Goal: Task Accomplishment & Management: Manage account settings

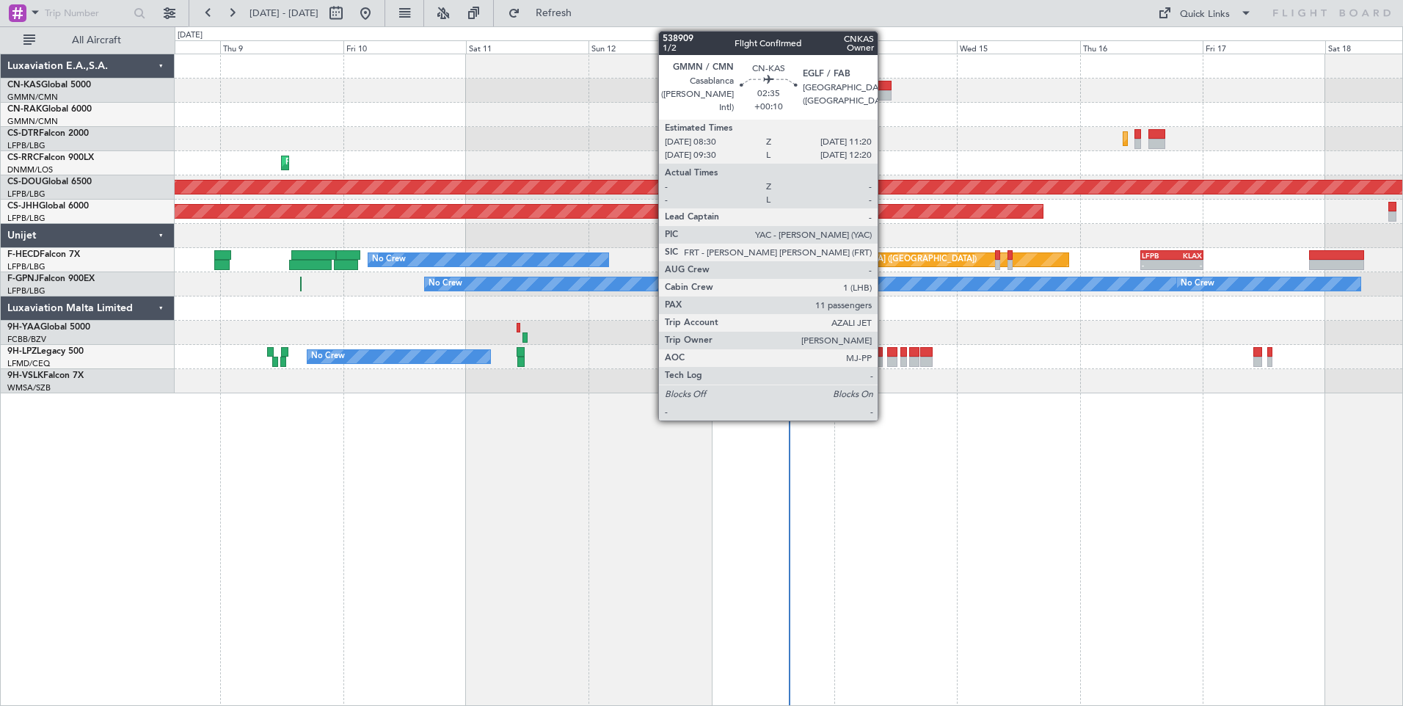
click at [888, 92] on div at bounding box center [884, 95] width 15 height 10
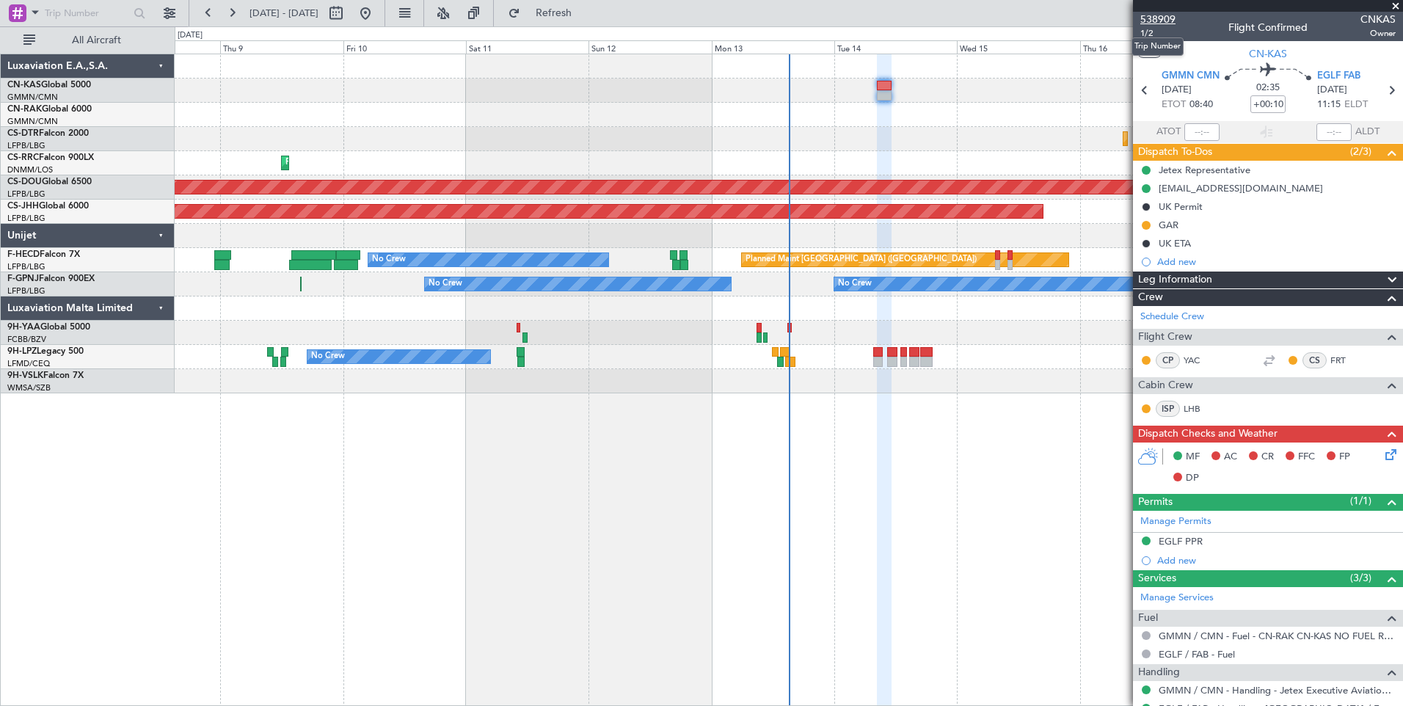
click at [1153, 19] on span "538909" at bounding box center [1157, 19] width 35 height 15
click at [585, 17] on span "Refresh" at bounding box center [554, 13] width 62 height 10
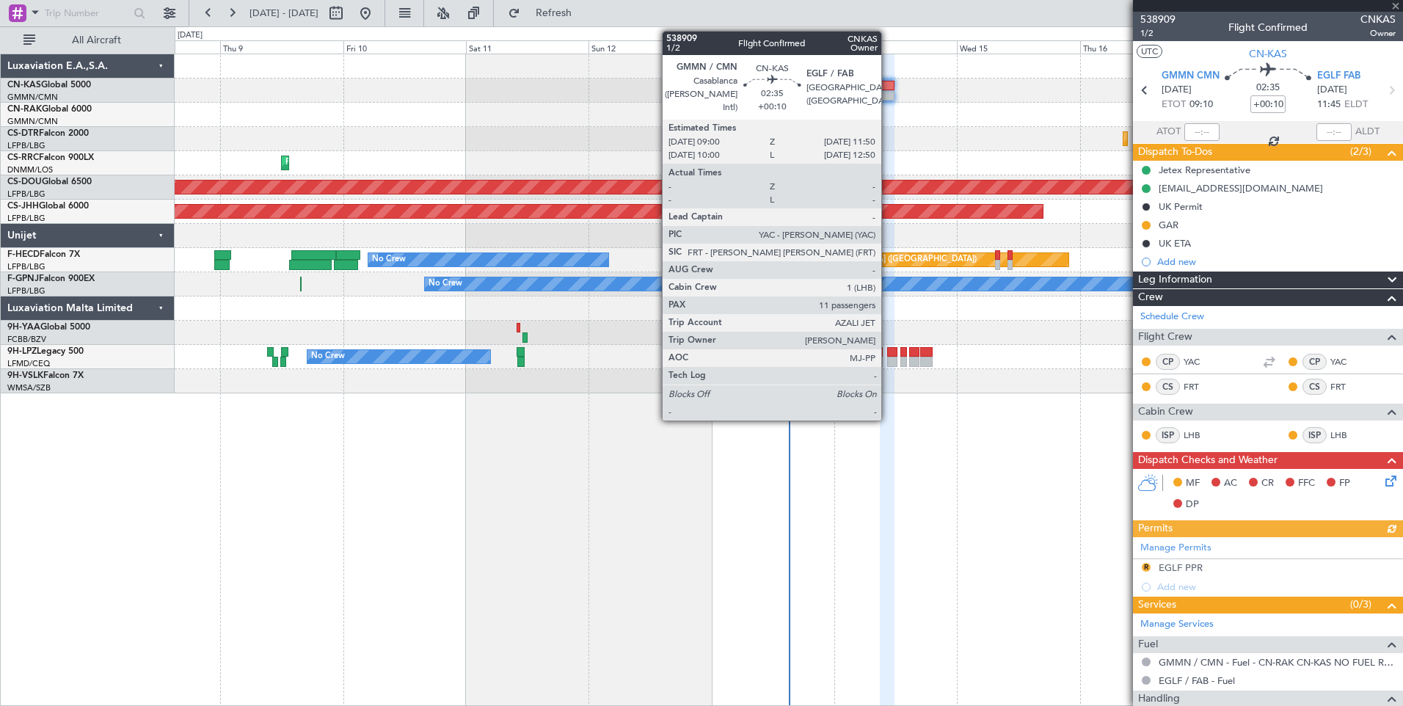
click at [888, 97] on div at bounding box center [887, 95] width 15 height 10
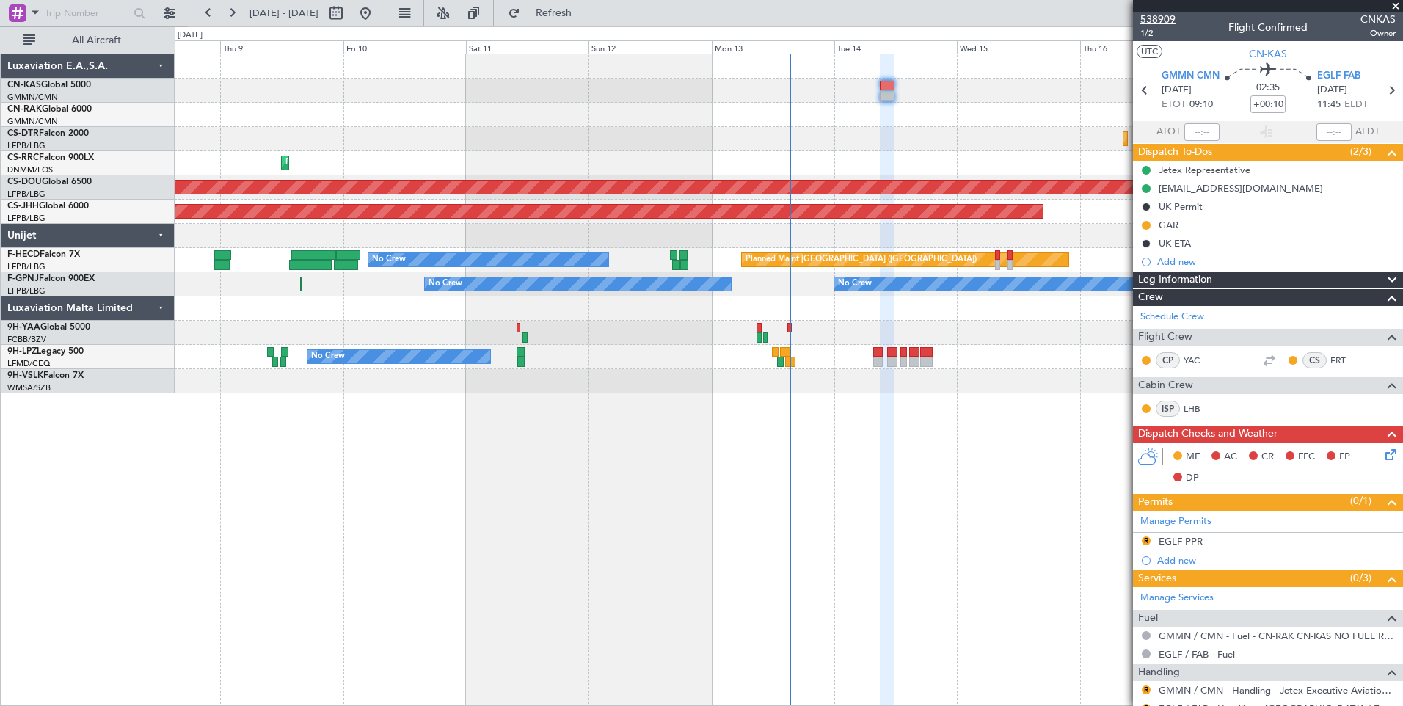
click at [1169, 19] on span "538909" at bounding box center [1157, 19] width 35 height 15
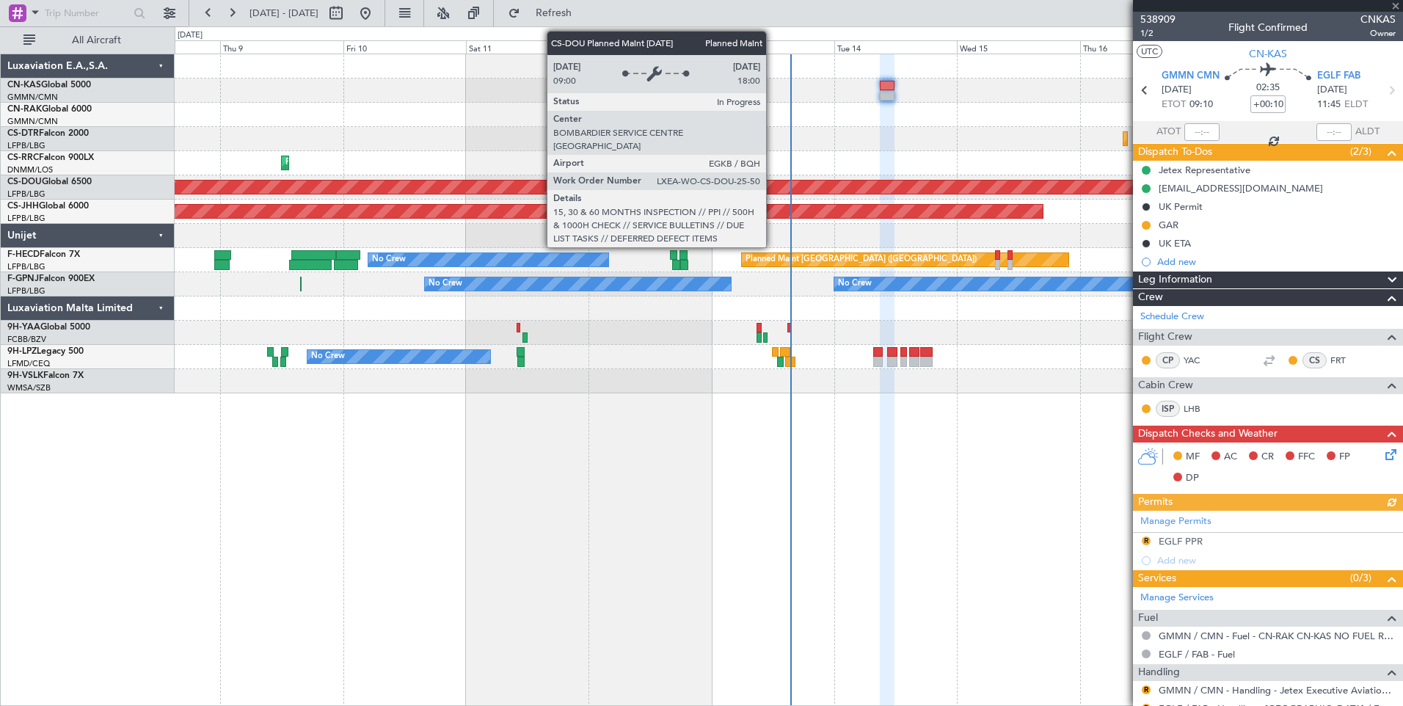
scroll to position [70, 0]
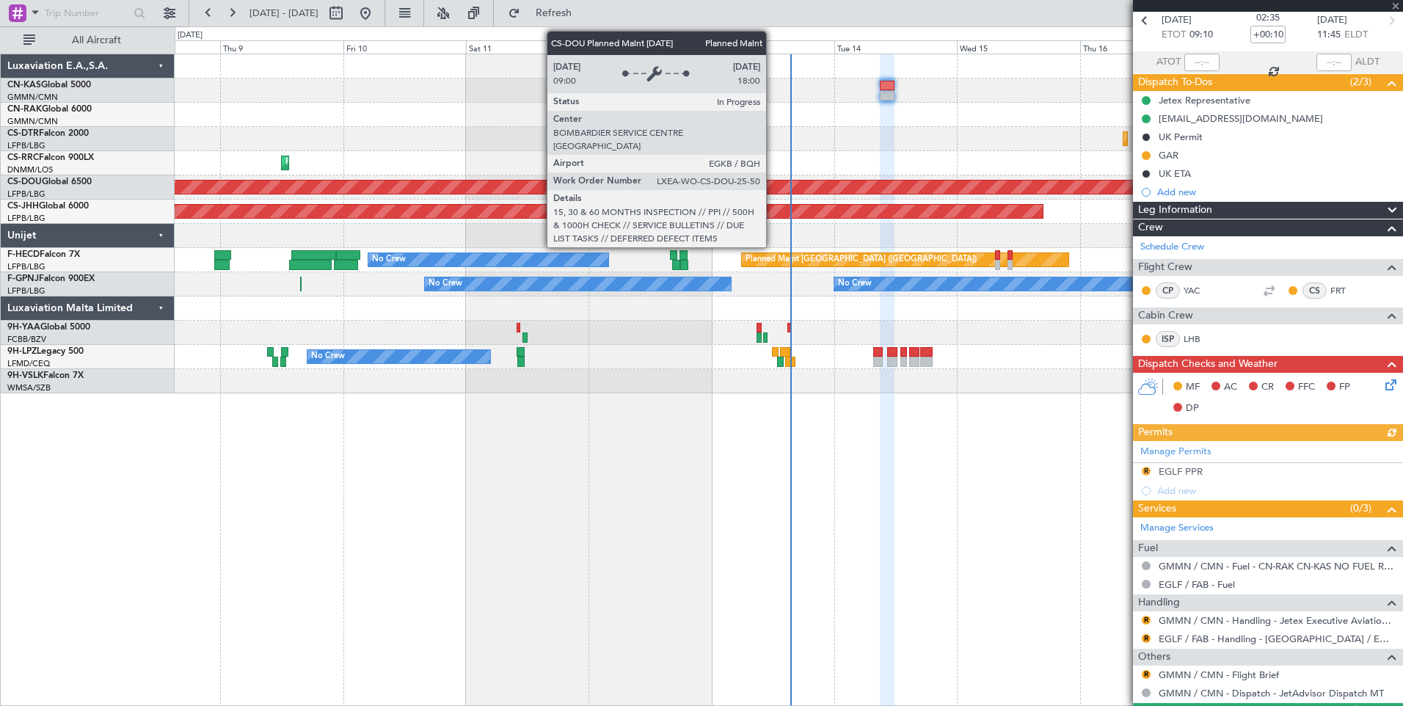
click at [1384, 388] on icon at bounding box center [1388, 382] width 12 height 12
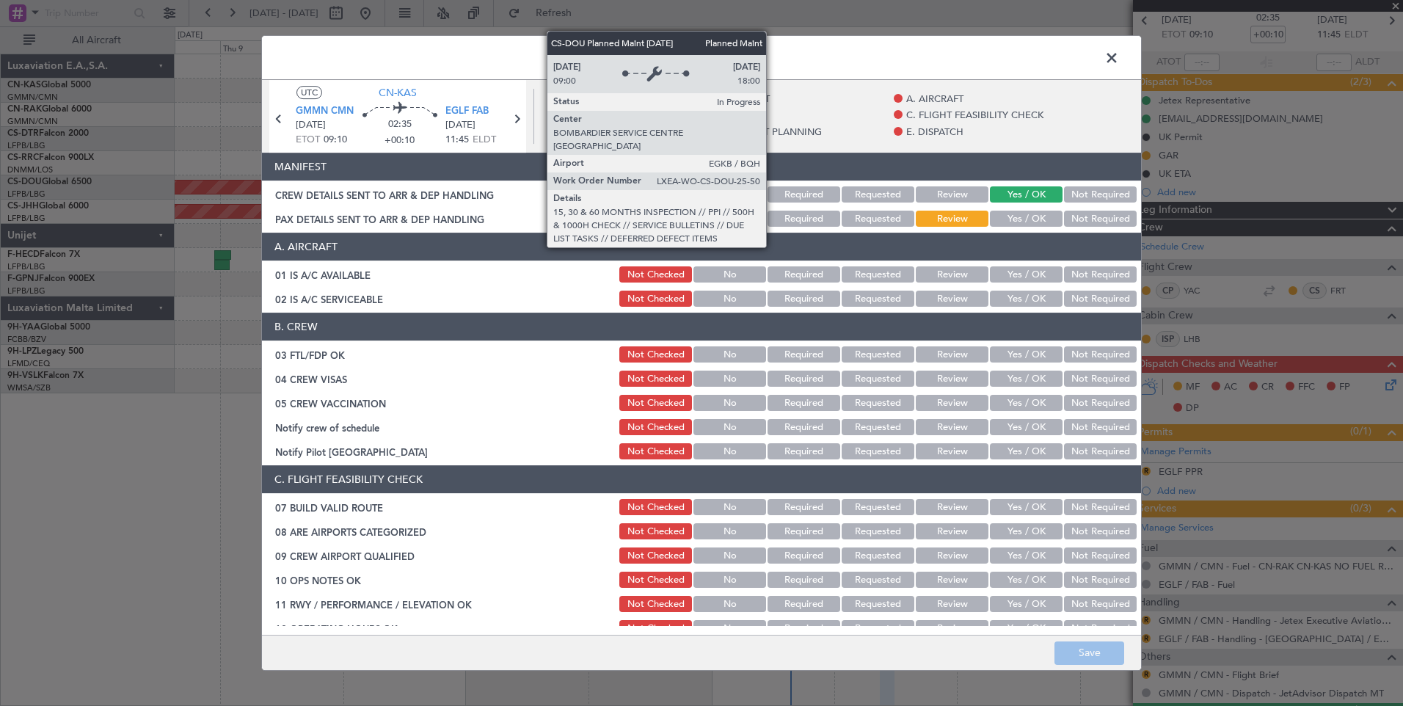
click at [1010, 222] on button "Yes / OK" at bounding box center [1026, 219] width 73 height 16
click at [1081, 662] on button "Save" at bounding box center [1089, 652] width 70 height 23
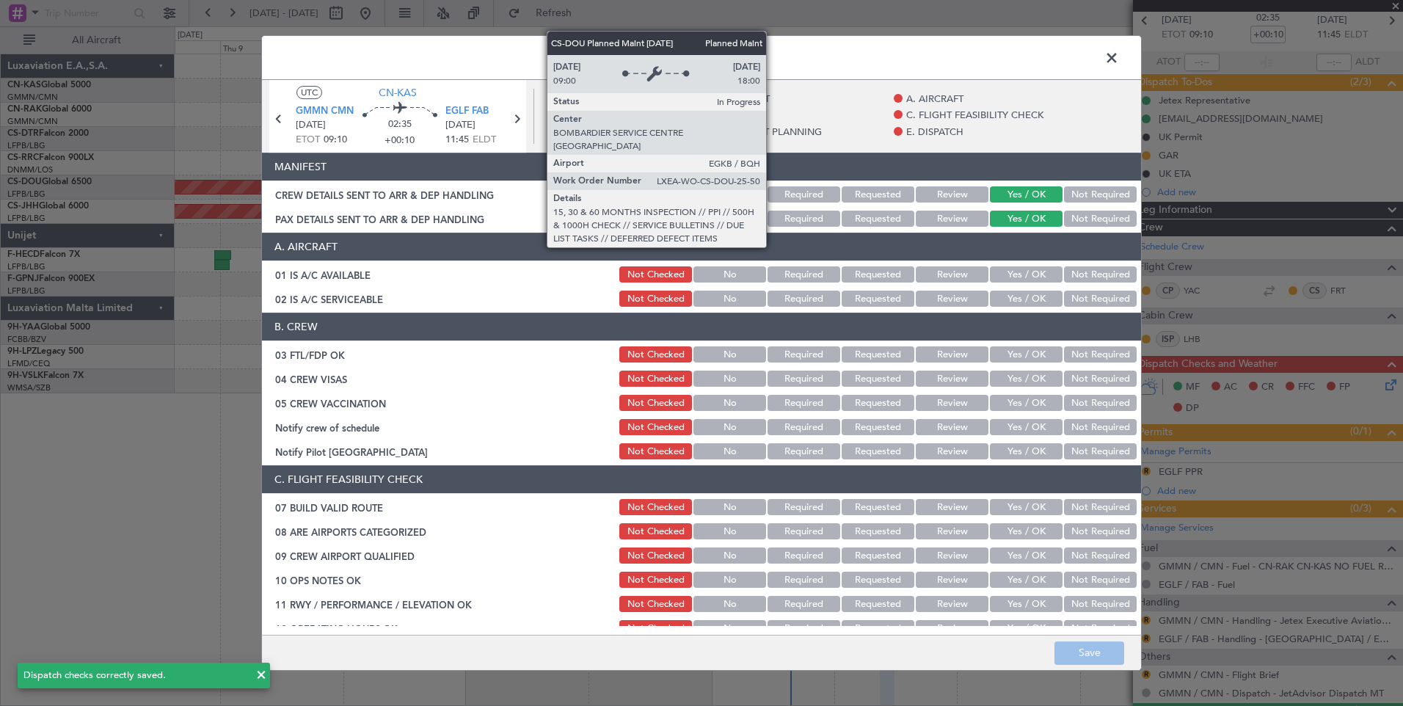
click at [1119, 60] on span at bounding box center [1119, 61] width 0 height 29
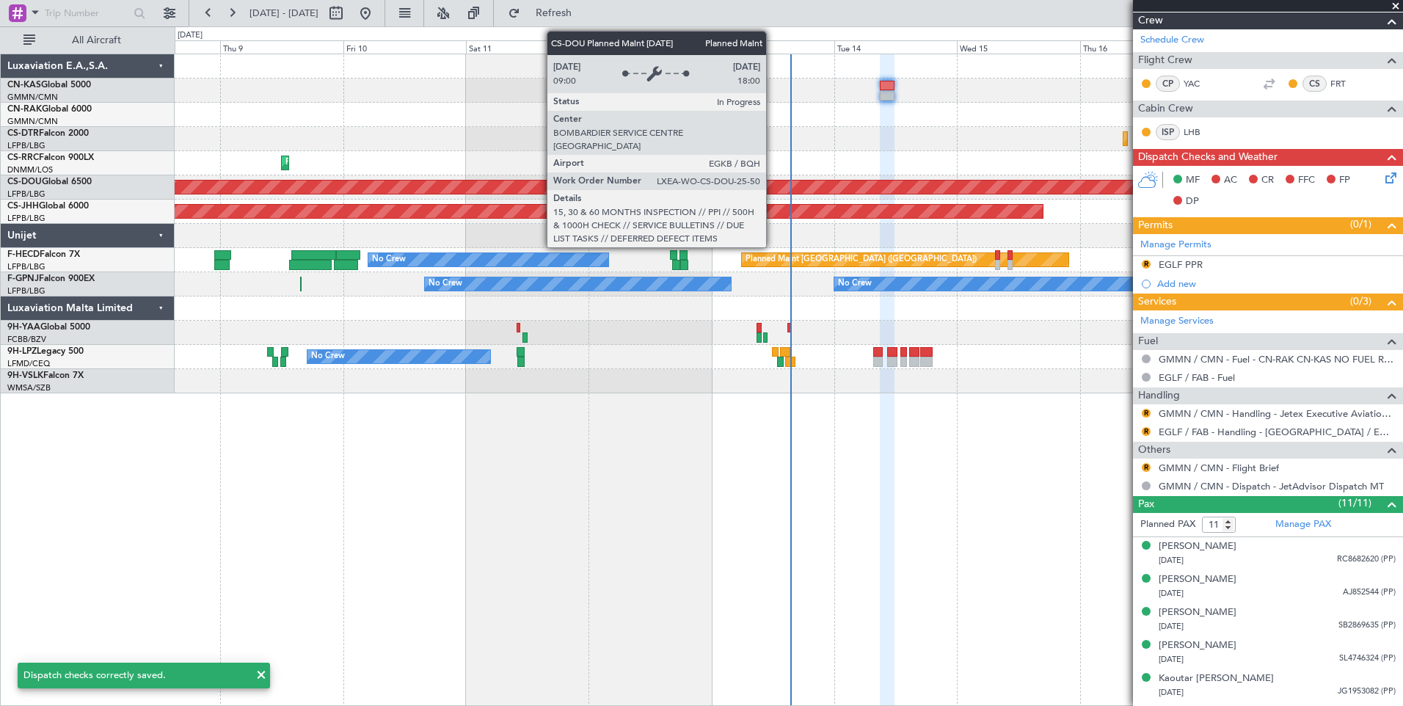
scroll to position [299, 0]
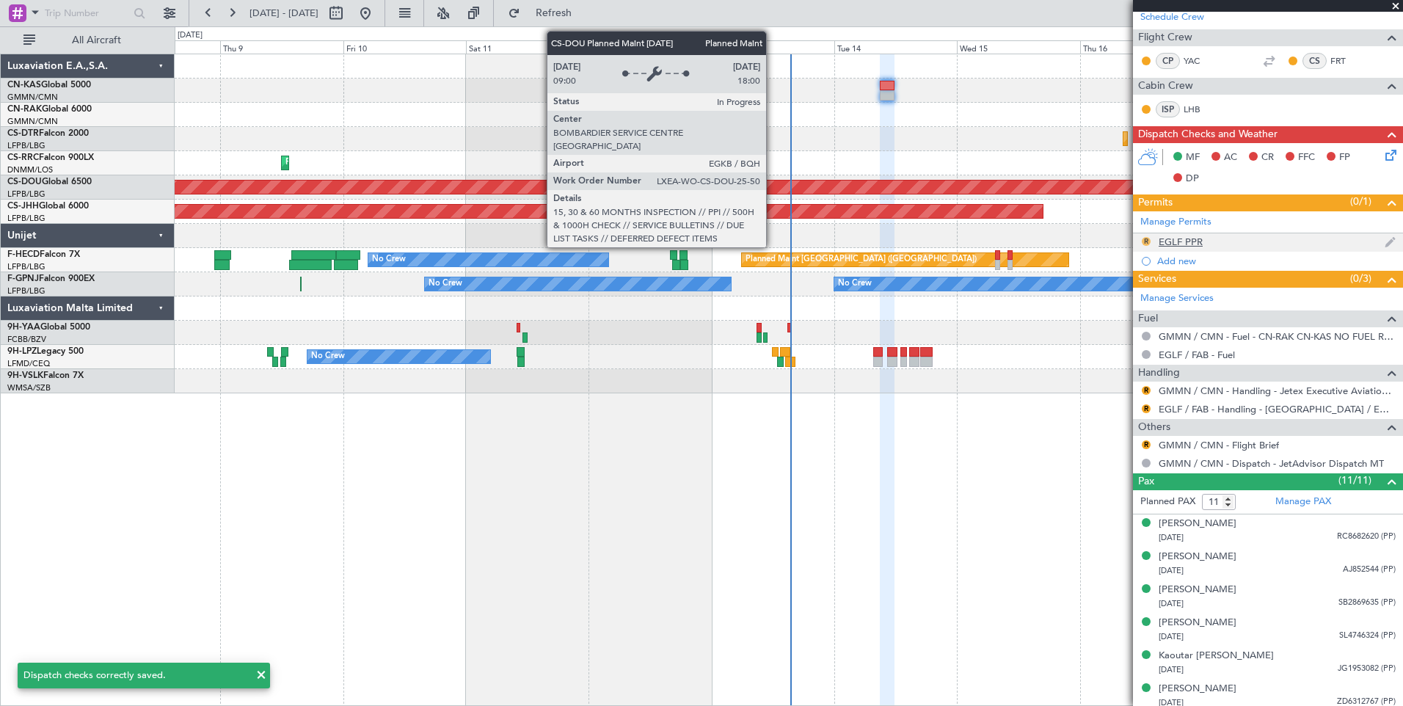
click at [1146, 237] on button "R" at bounding box center [1146, 241] width 9 height 9
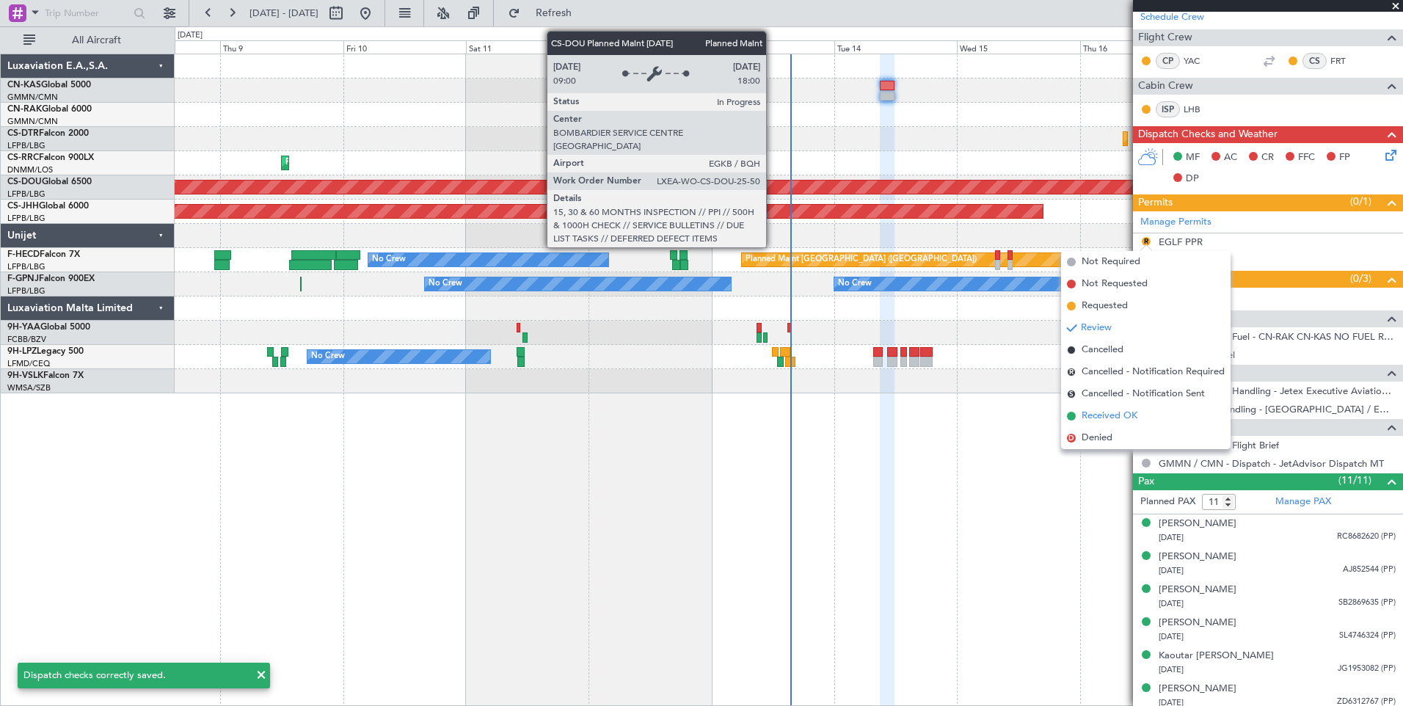
click at [1128, 416] on span "Received OK" at bounding box center [1109, 416] width 56 height 15
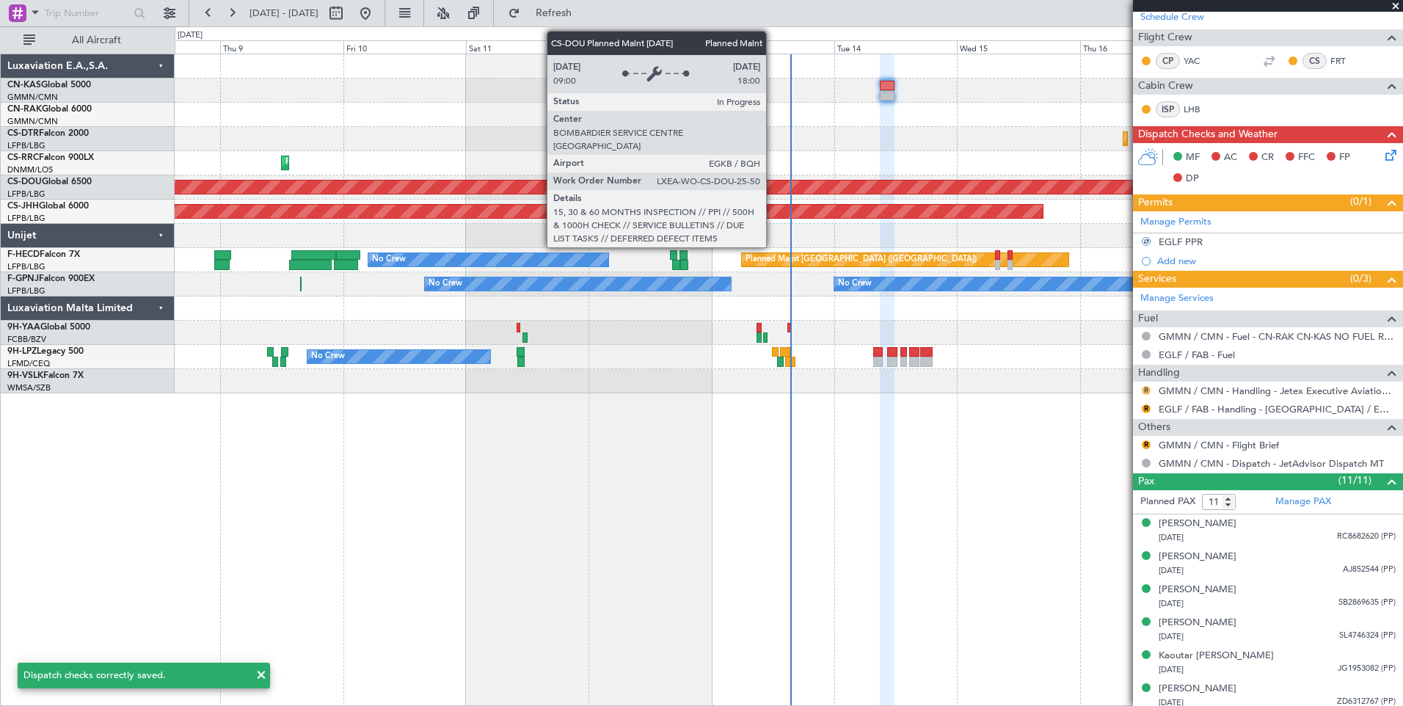
click at [1145, 393] on button "R" at bounding box center [1146, 390] width 9 height 9
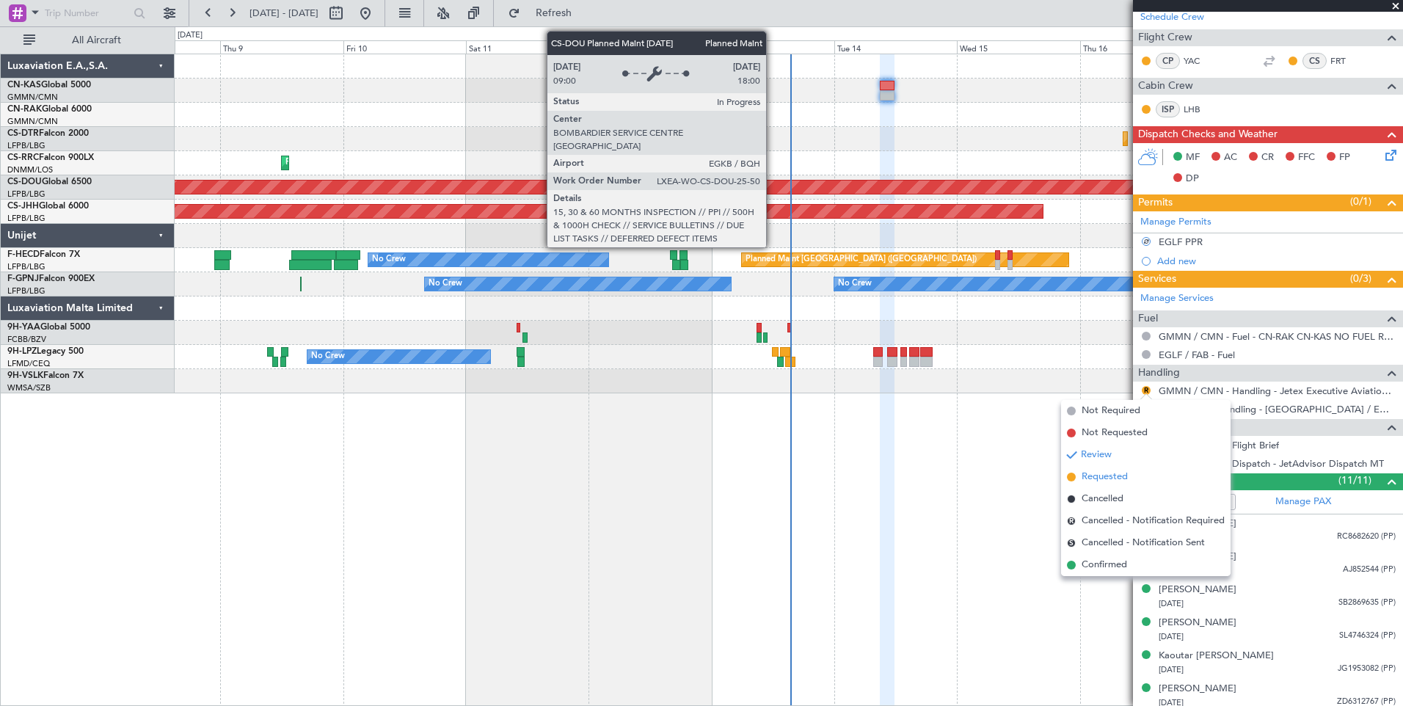
click at [1119, 478] on span "Requested" at bounding box center [1104, 477] width 46 height 15
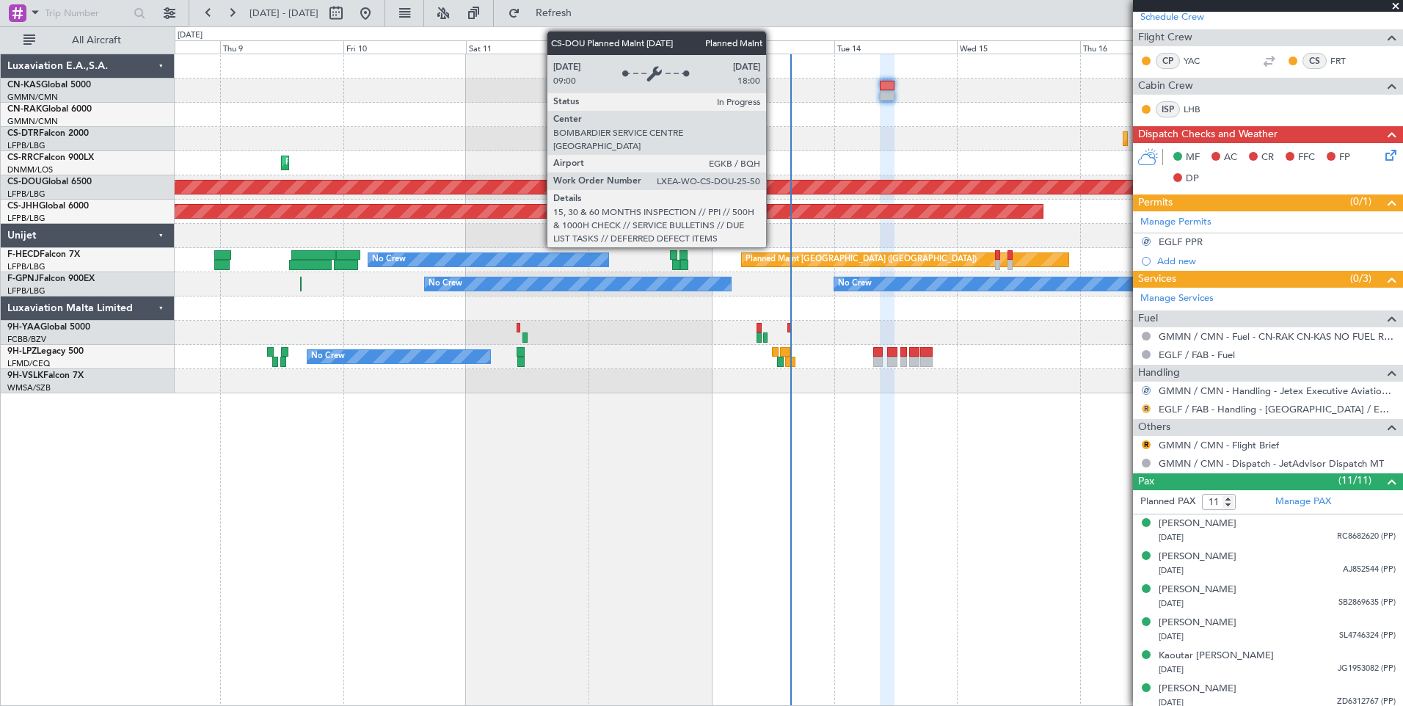
click at [1145, 407] on button "R" at bounding box center [1146, 408] width 9 height 9
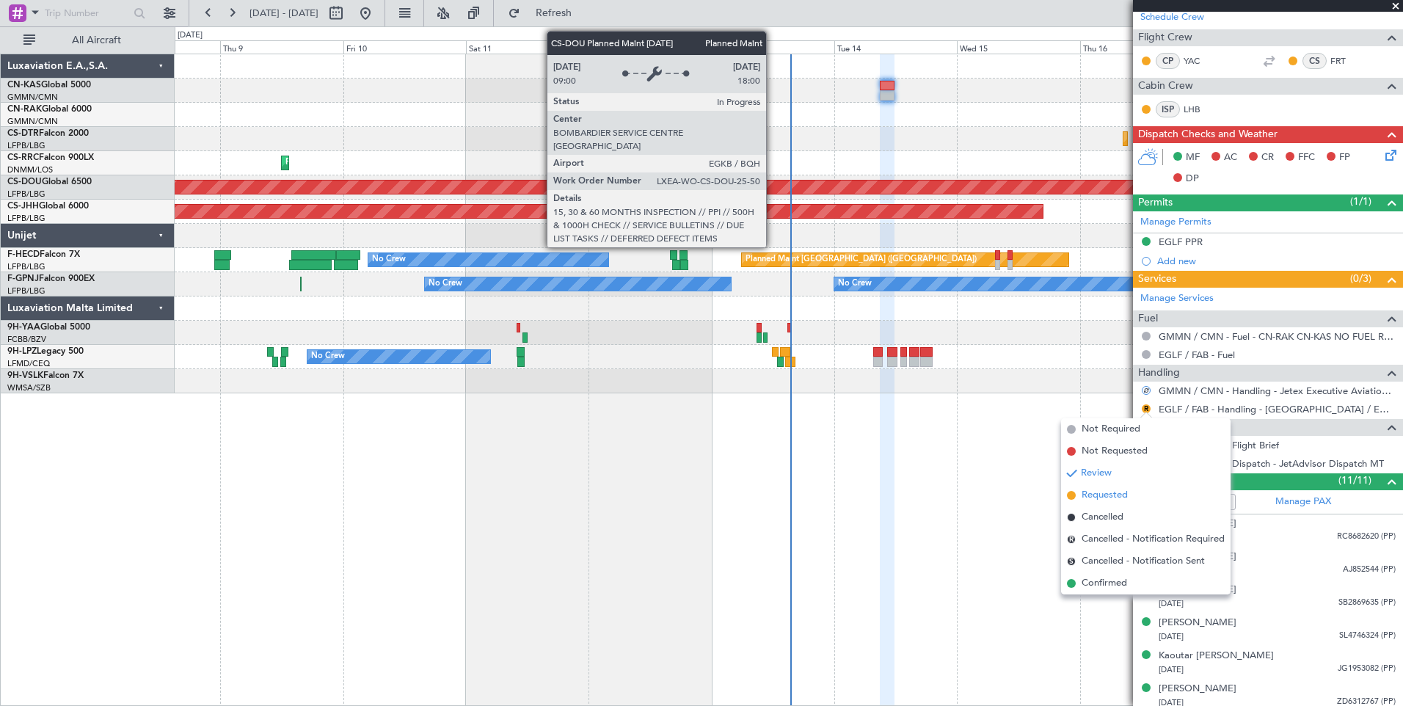
click at [1109, 494] on span "Requested" at bounding box center [1104, 495] width 46 height 15
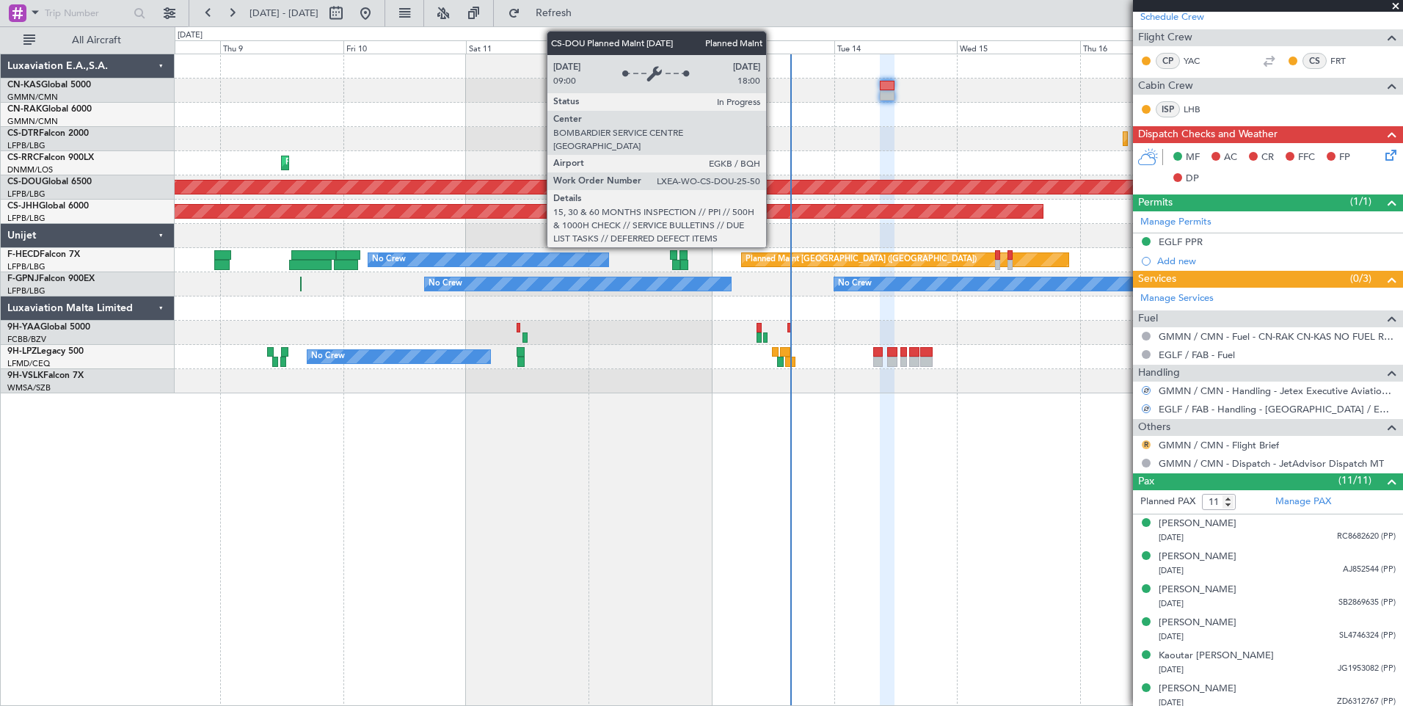
click at [1147, 440] on button "R" at bounding box center [1146, 444] width 9 height 9
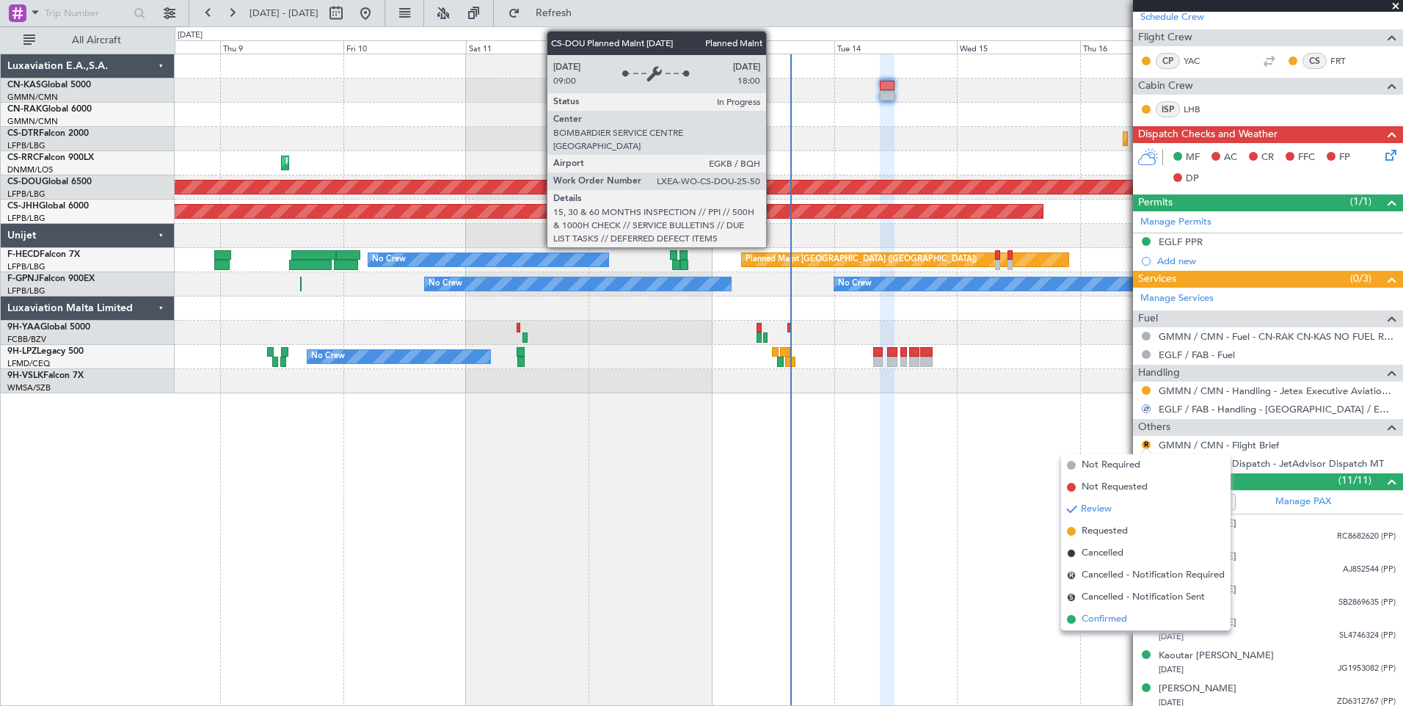
click at [1112, 616] on span "Confirmed" at bounding box center [1103, 619] width 45 height 15
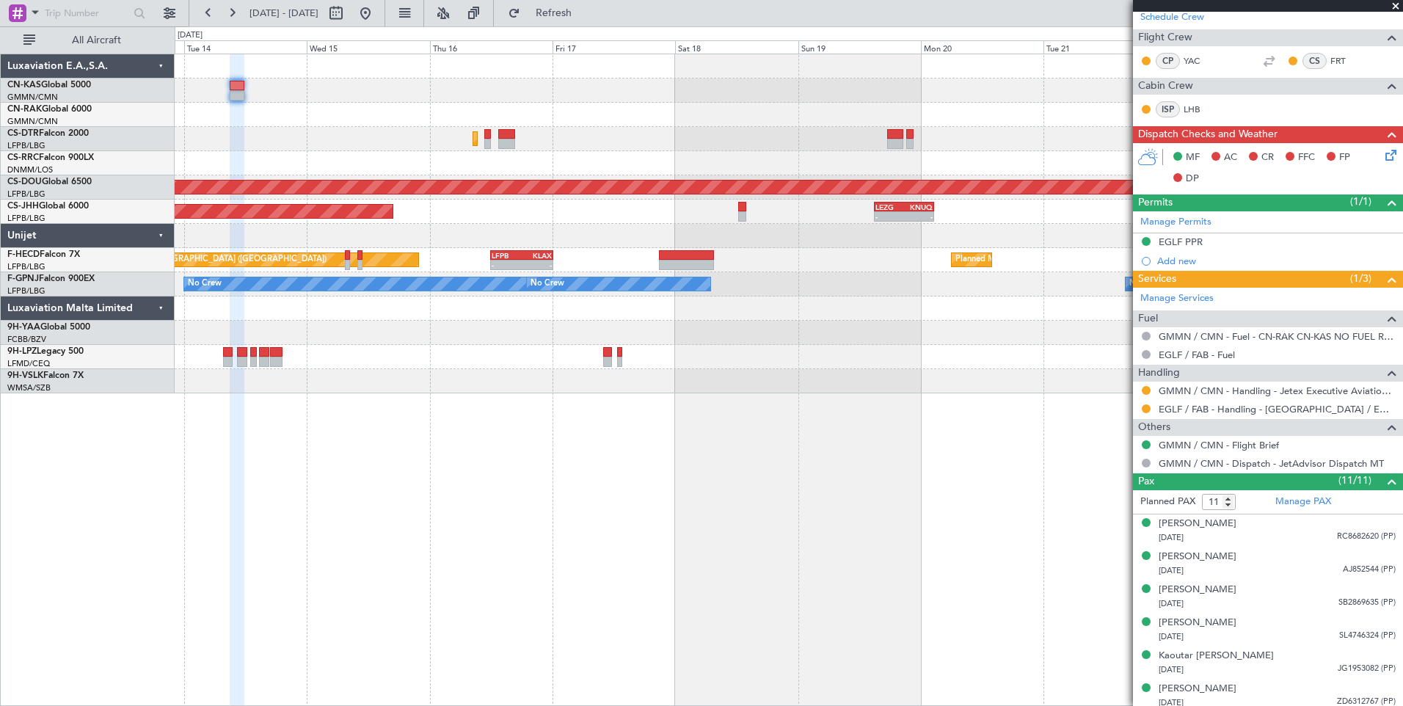
click at [324, 162] on div "Planned Maint Sofia Planned Maint [GEOGRAPHIC_DATA] ([GEOGRAPHIC_DATA]) Planned…" at bounding box center [788, 223] width 1227 height 339
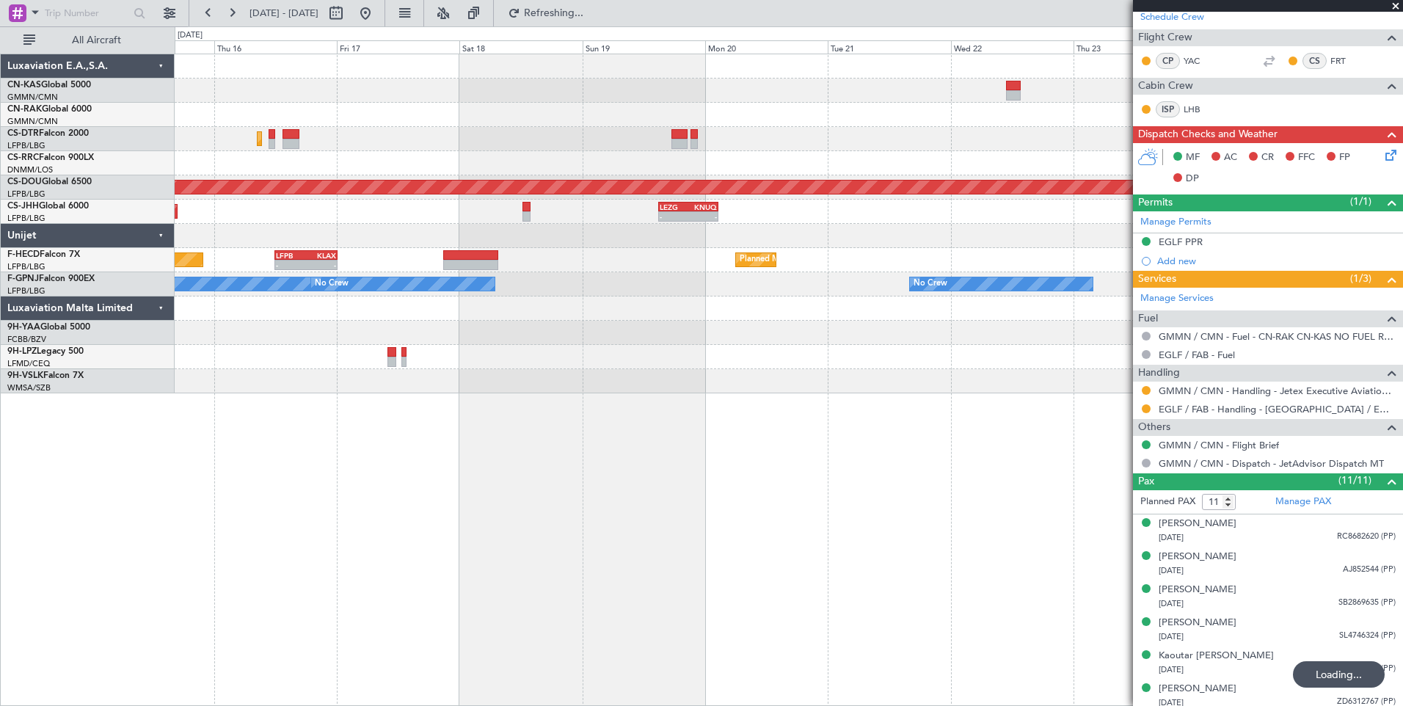
click at [597, 109] on div "Planned Maint Sofia Planned Maint [GEOGRAPHIC_DATA] ([GEOGRAPHIC_DATA]) Planned…" at bounding box center [788, 223] width 1227 height 339
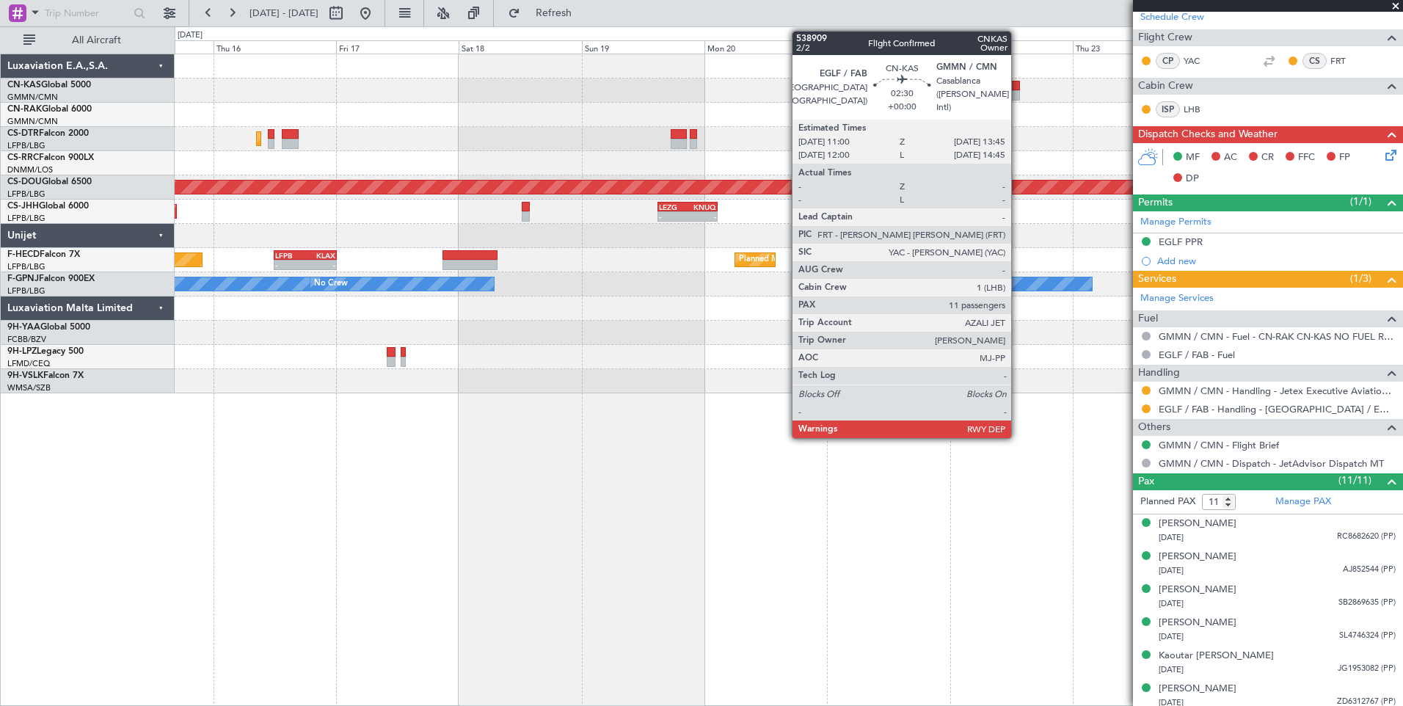
click at [1018, 98] on div at bounding box center [1012, 95] width 15 height 10
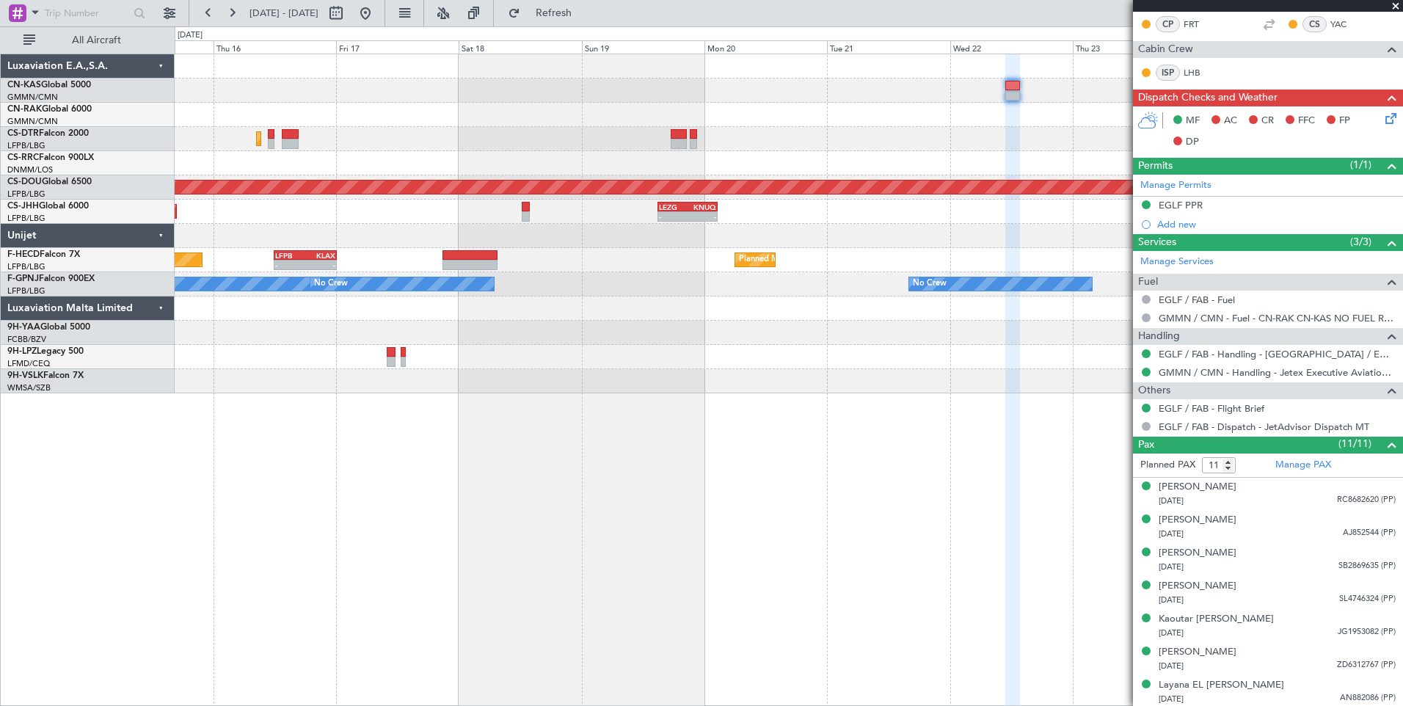
scroll to position [0, 0]
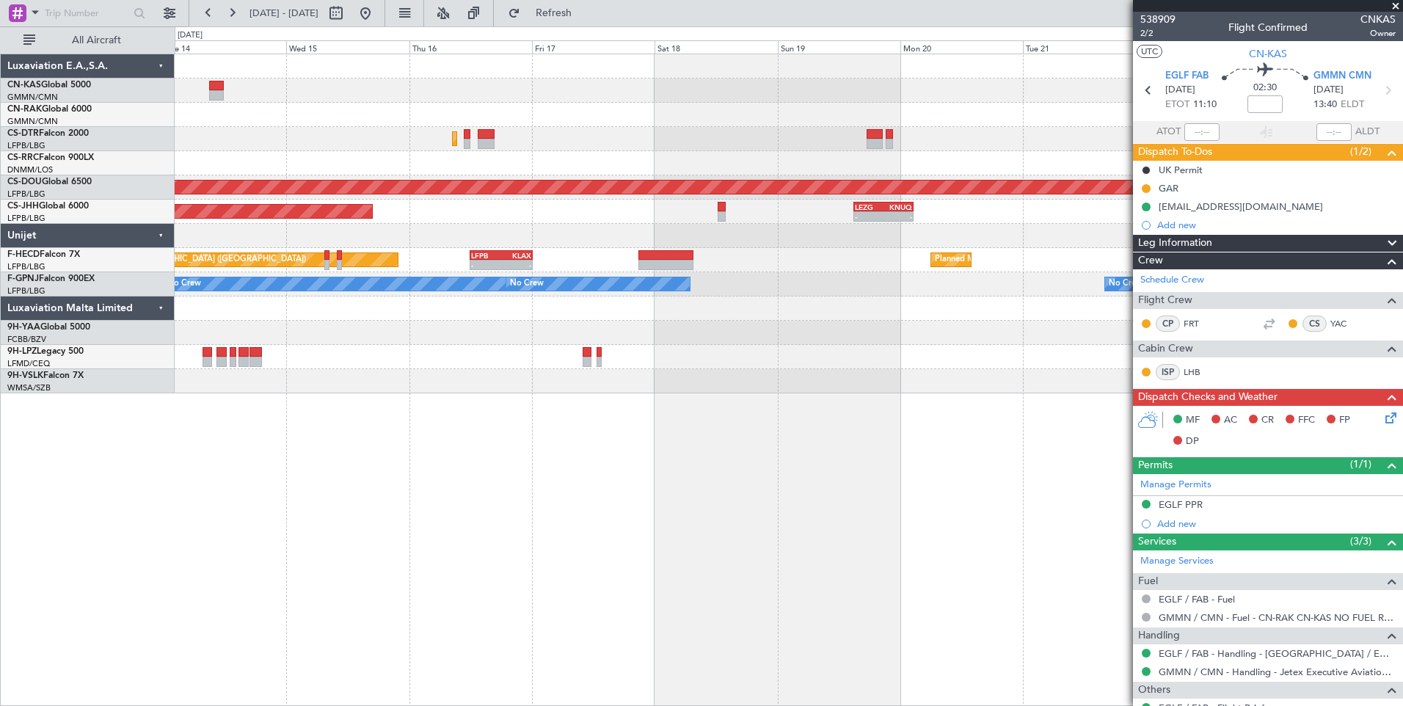
click at [796, 431] on div "Planned Maint Sofia Planned Maint [GEOGRAPHIC_DATA] ([GEOGRAPHIC_DATA]) Planned…" at bounding box center [789, 380] width 1228 height 652
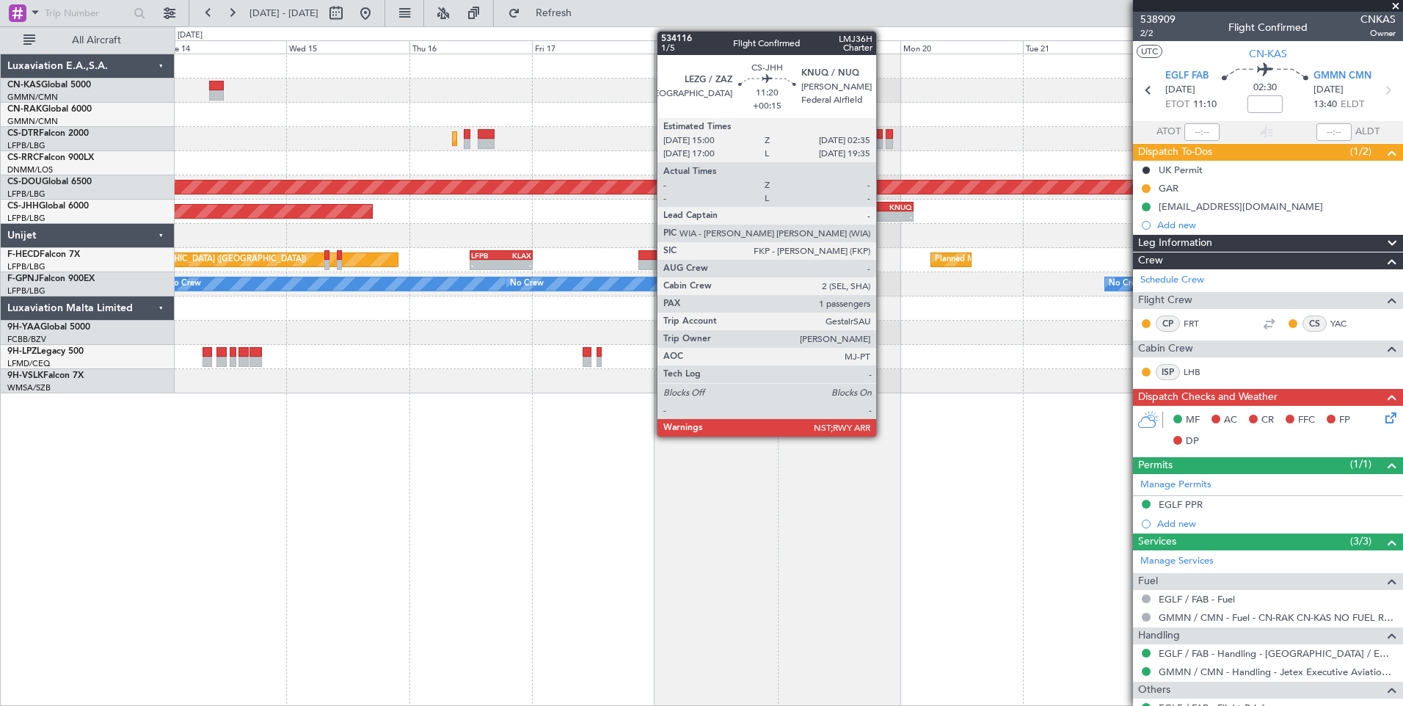
click at [883, 211] on div "- -" at bounding box center [882, 216] width 59 height 10
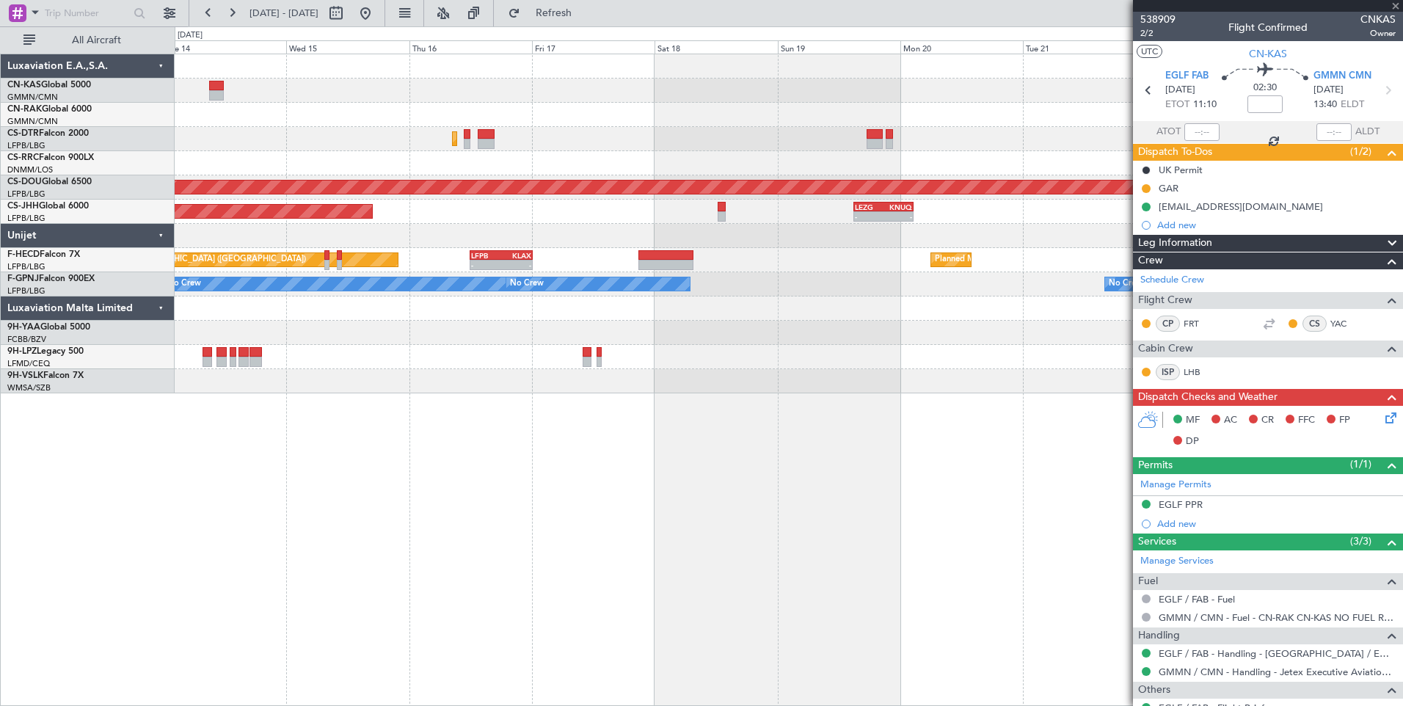
type input "+00:15"
type input "1"
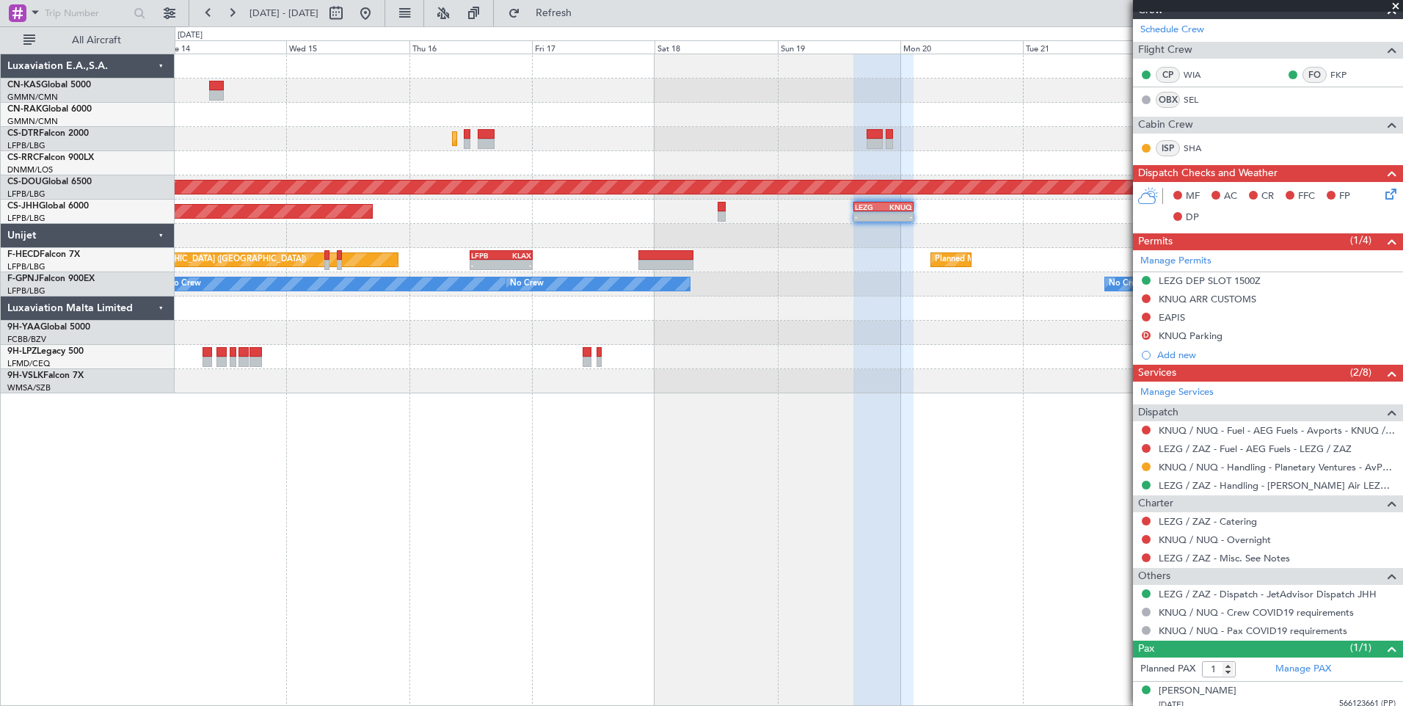
scroll to position [313, 0]
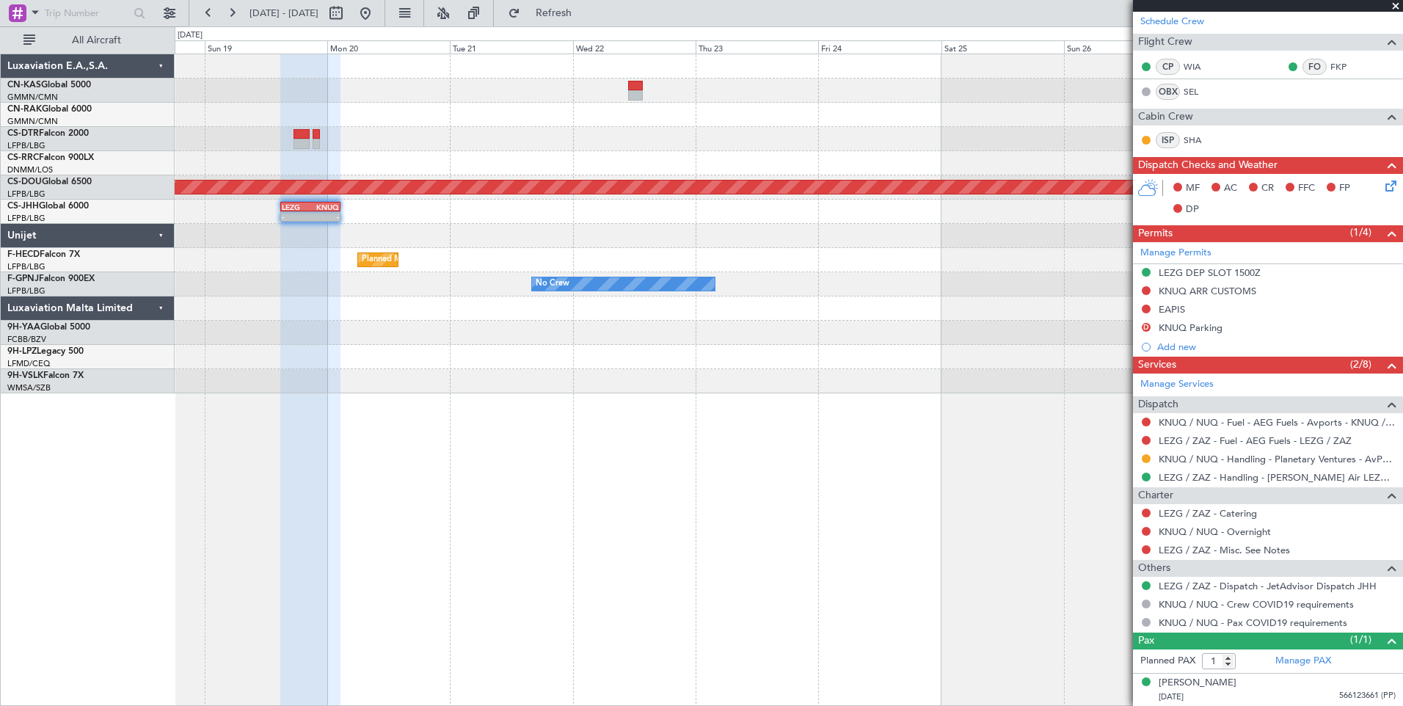
click at [439, 529] on div "Planned Maint Sofia Planned Maint [GEOGRAPHIC_DATA] ([GEOGRAPHIC_DATA]) - - LEZ…" at bounding box center [789, 380] width 1228 height 652
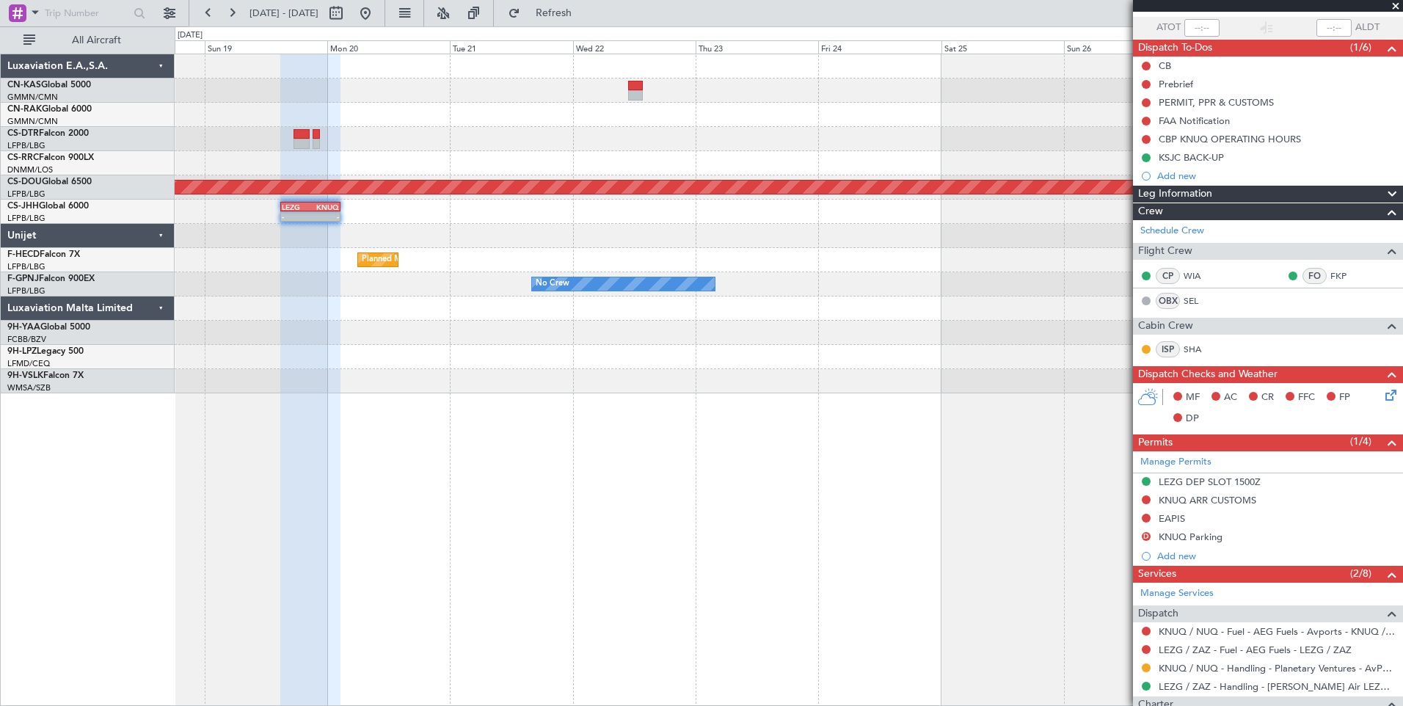
scroll to position [0, 0]
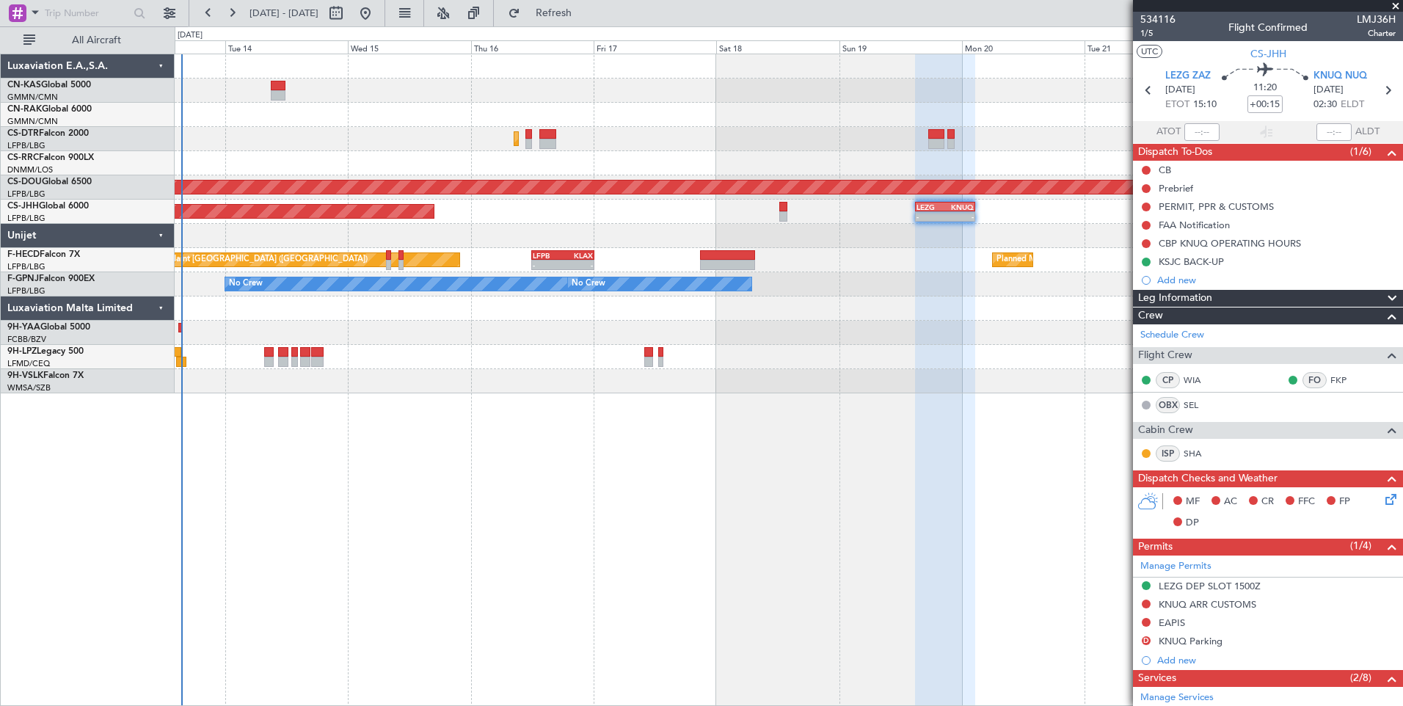
click at [955, 393] on div "Planned Maint Sofia Planned Maint [GEOGRAPHIC_DATA] ([GEOGRAPHIC_DATA]) - - LEZ…" at bounding box center [788, 223] width 1227 height 339
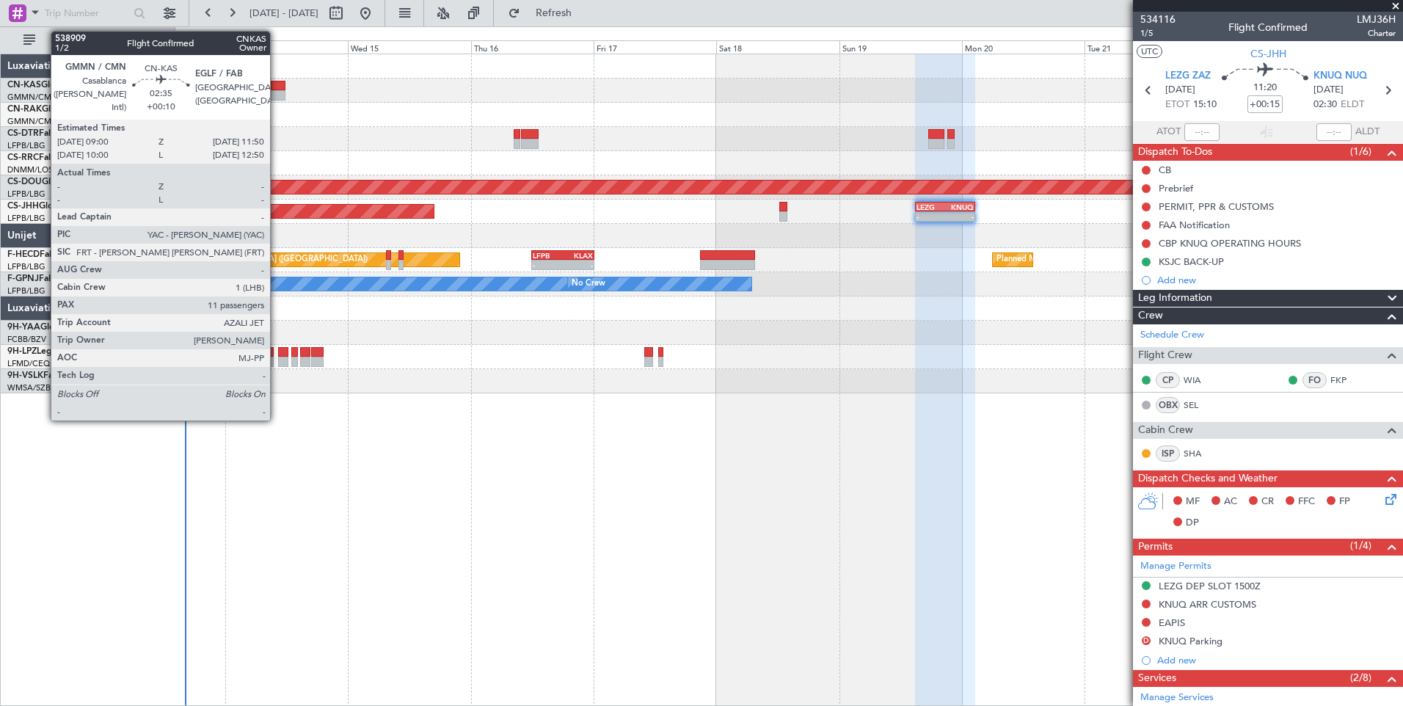
click at [277, 86] on div at bounding box center [278, 86] width 15 height 10
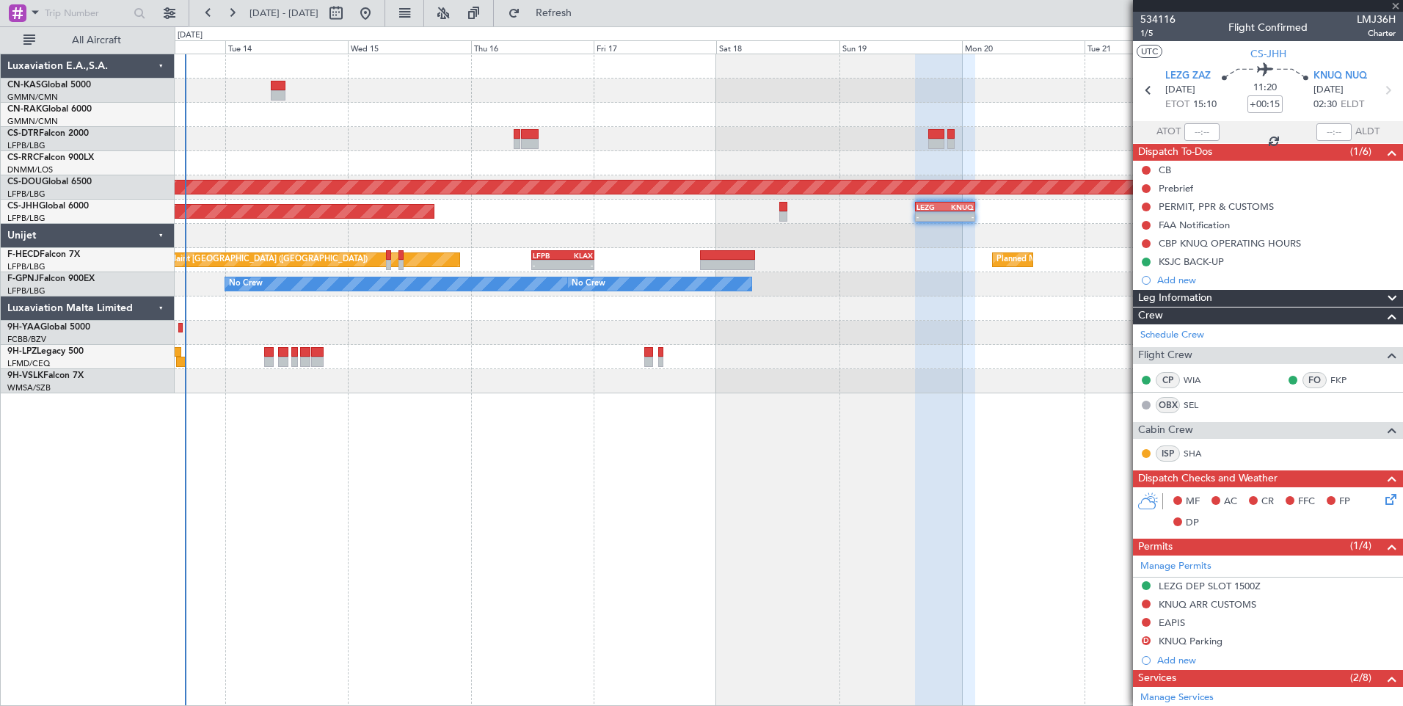
type input "+00:10"
type input "11"
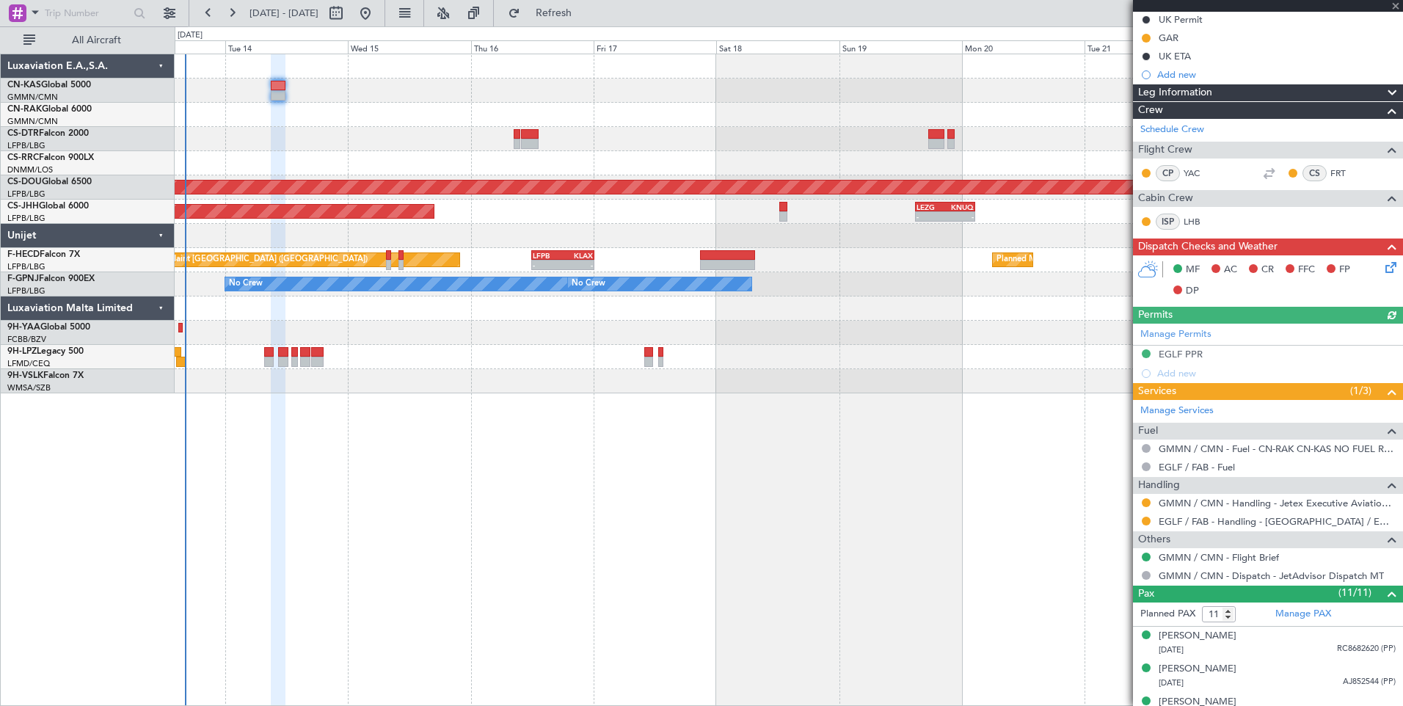
scroll to position [197, 0]
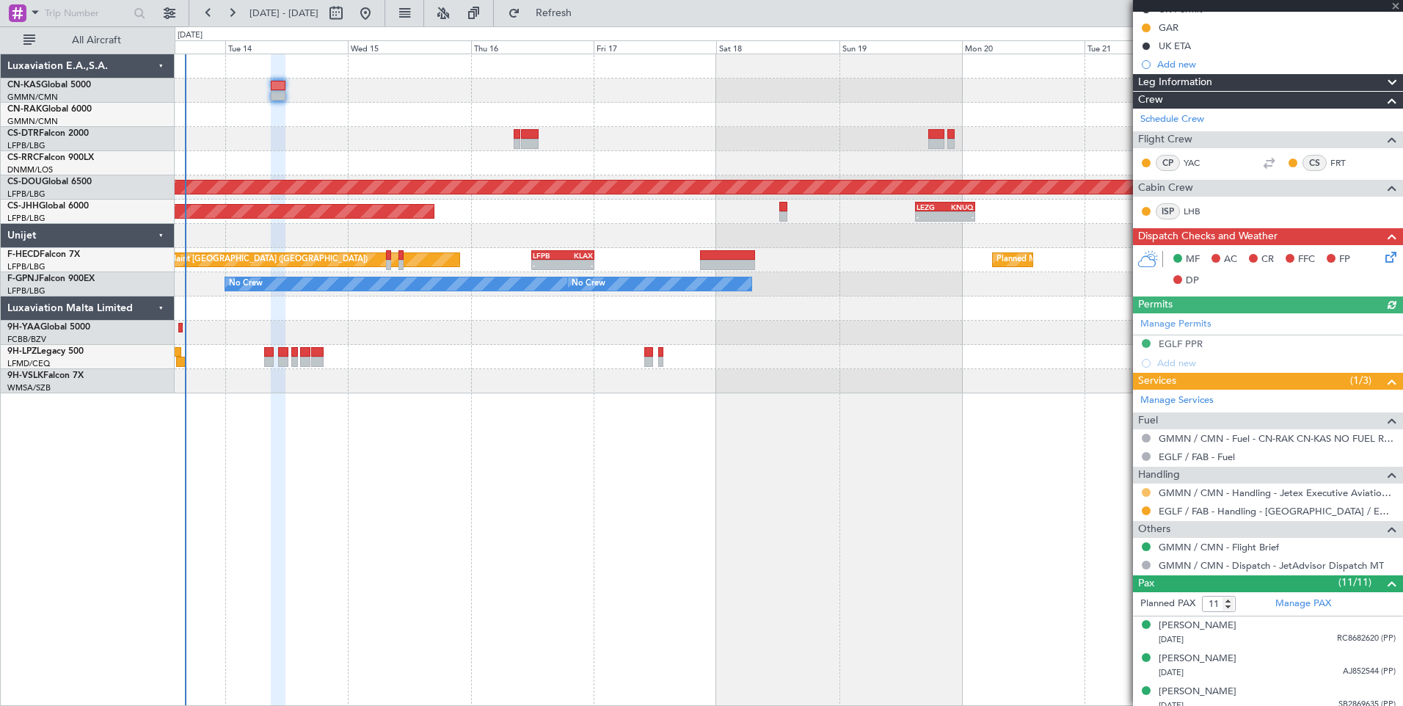
click at [1147, 493] on button at bounding box center [1146, 492] width 9 height 9
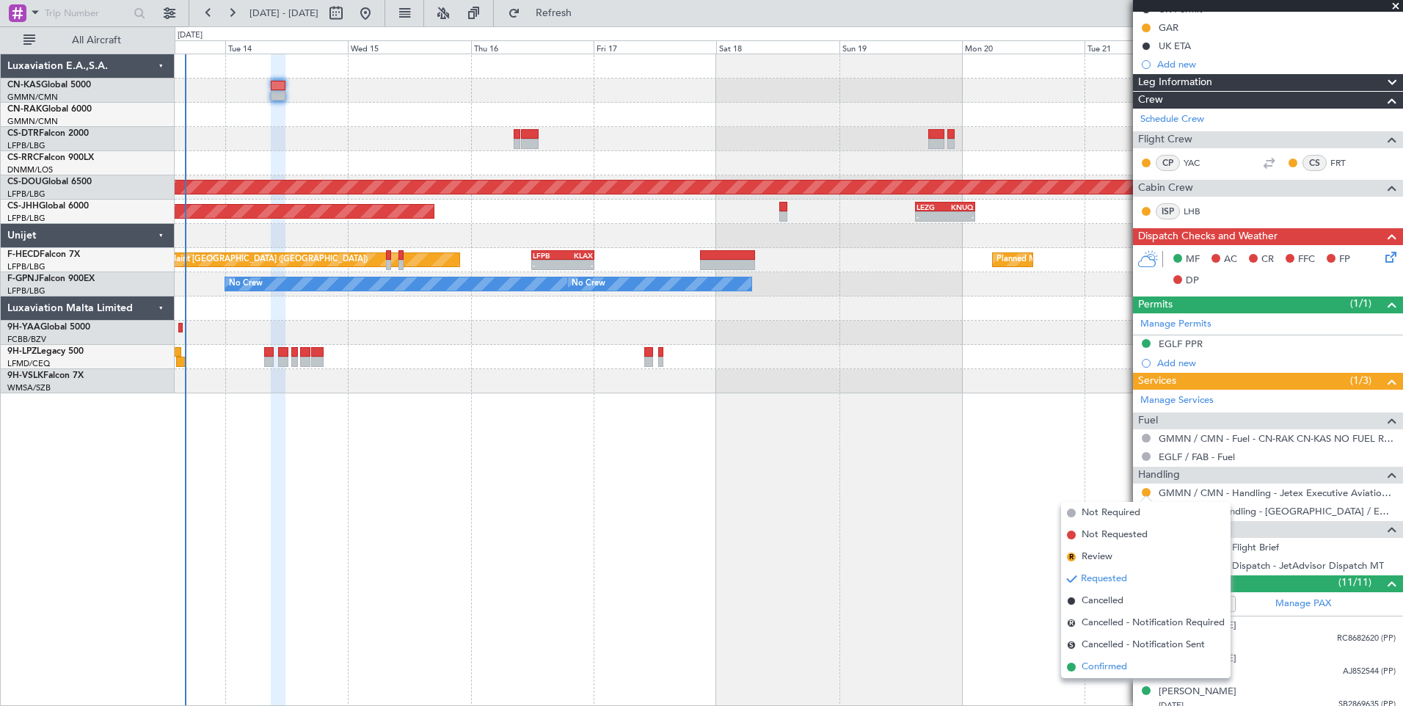
click at [1113, 672] on span "Confirmed" at bounding box center [1103, 667] width 45 height 15
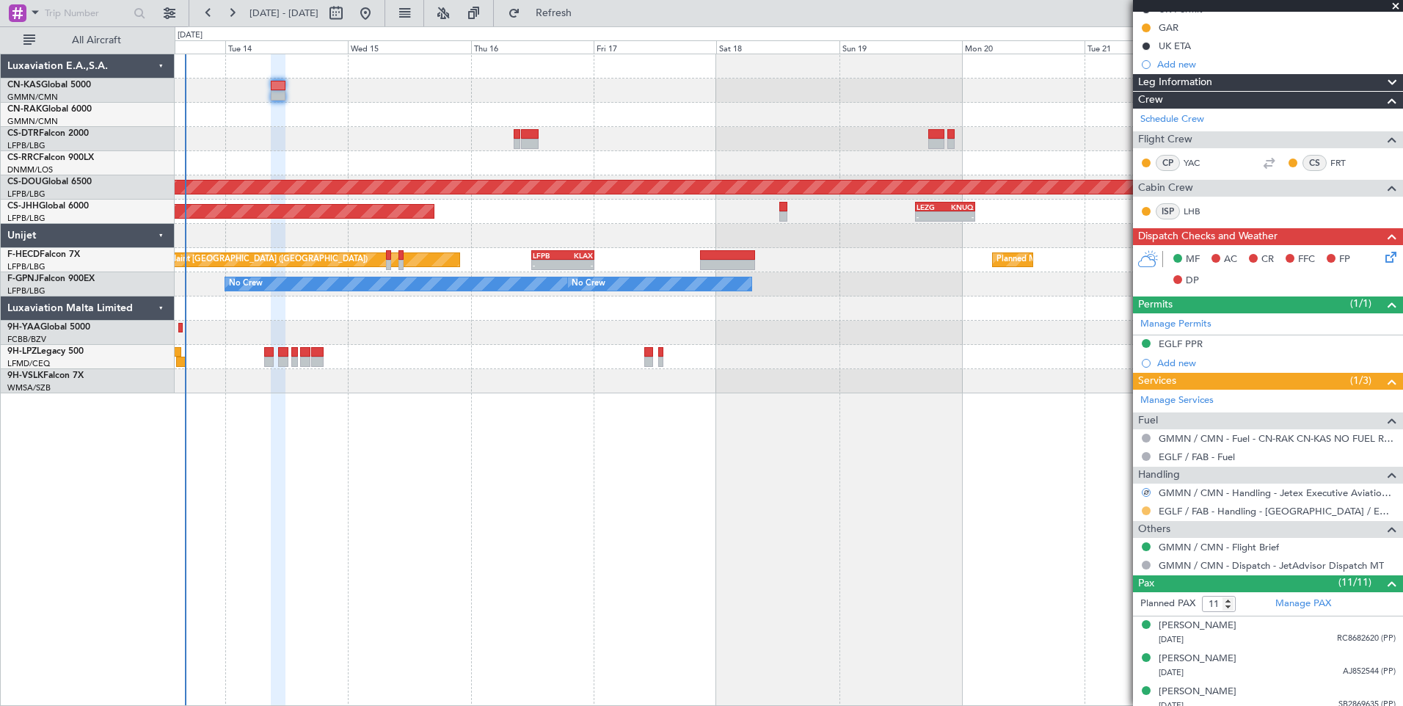
click at [1147, 511] on button at bounding box center [1146, 510] width 9 height 9
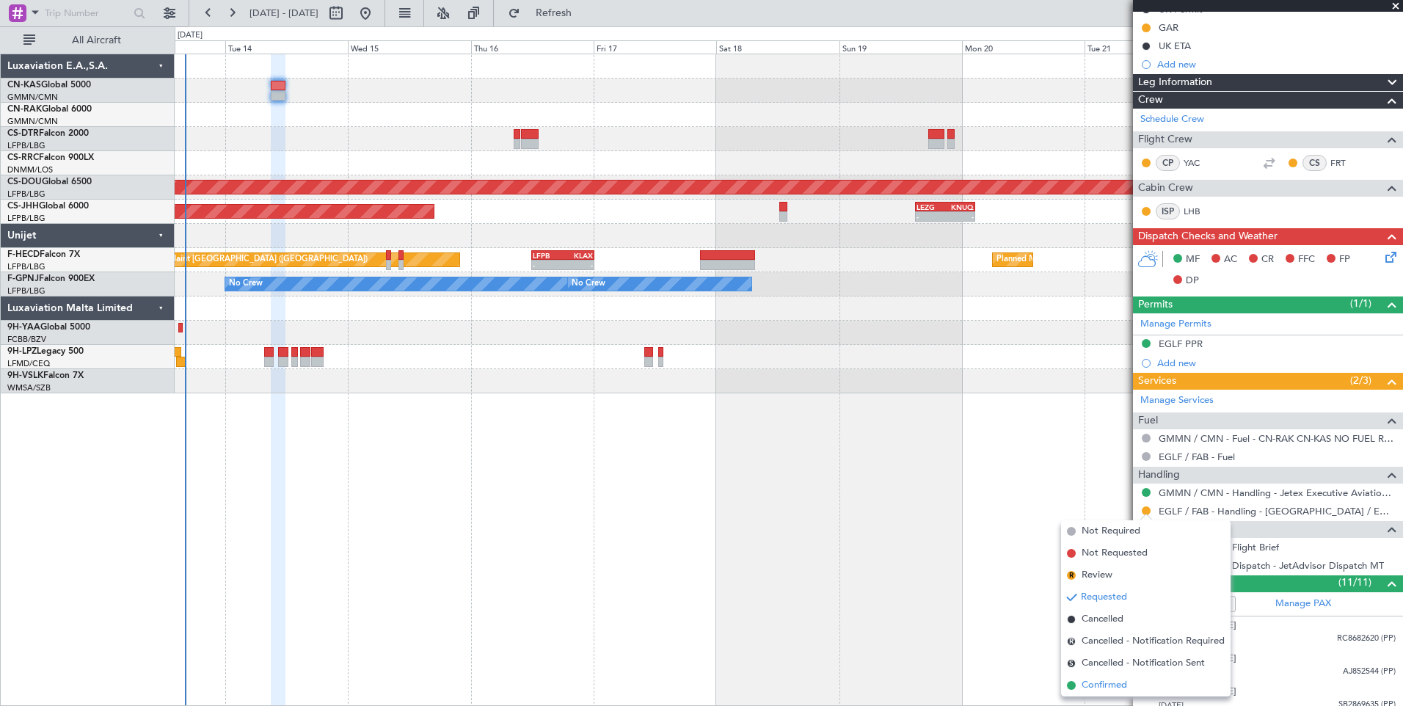
click at [1110, 681] on span "Confirmed" at bounding box center [1103, 685] width 45 height 15
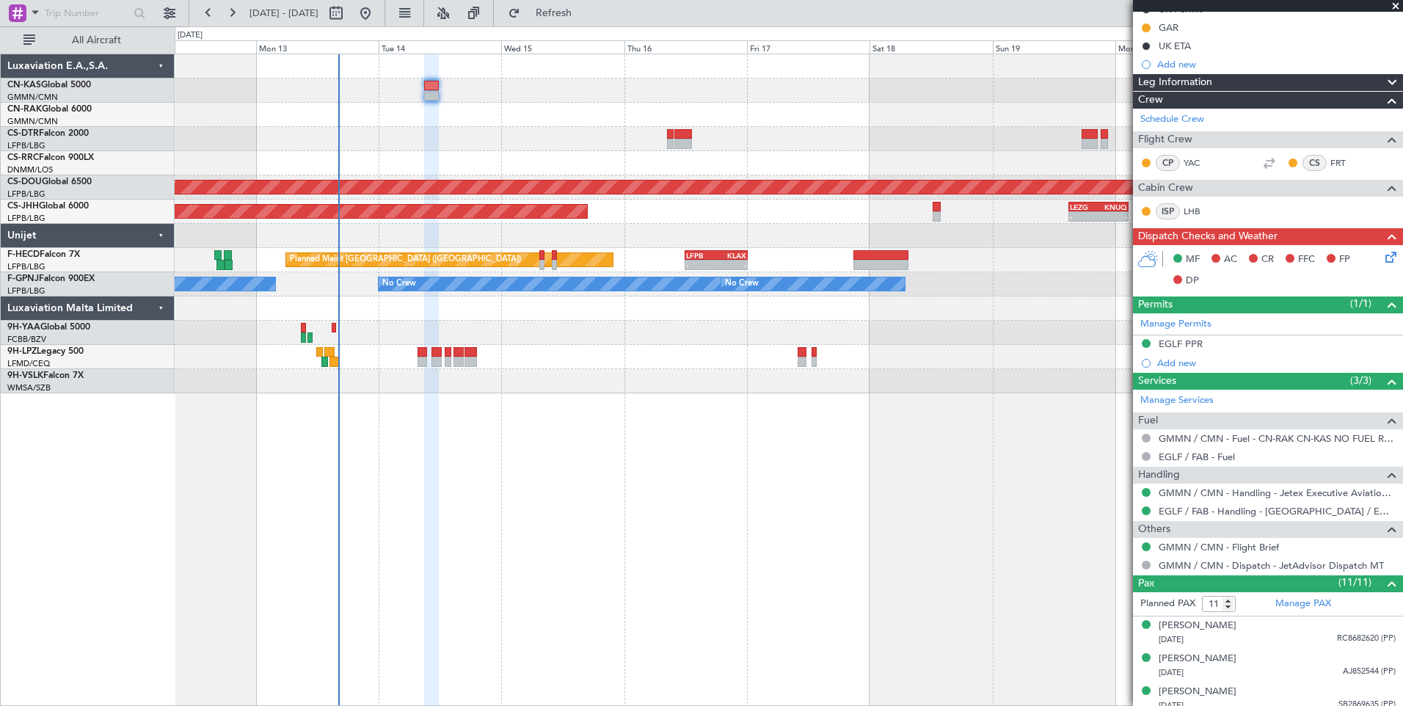
click at [503, 486] on div "Planned Maint Sofia Planned Maint [GEOGRAPHIC_DATA] ([GEOGRAPHIC_DATA]) Planned…" at bounding box center [789, 380] width 1228 height 652
